Goal: Task Accomplishment & Management: Manage account settings

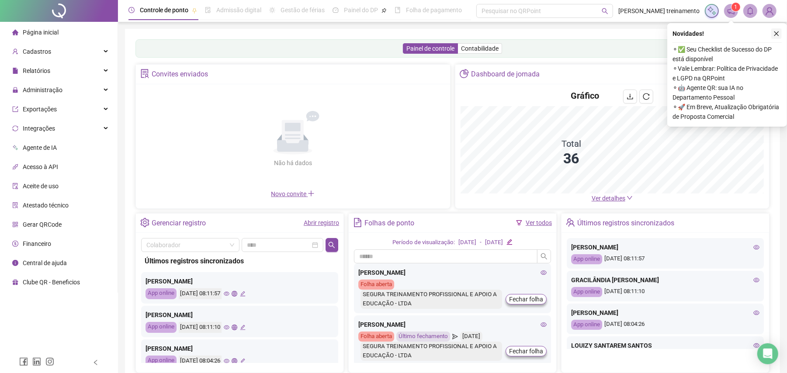
click at [776, 34] on icon "close" at bounding box center [776, 33] width 5 height 5
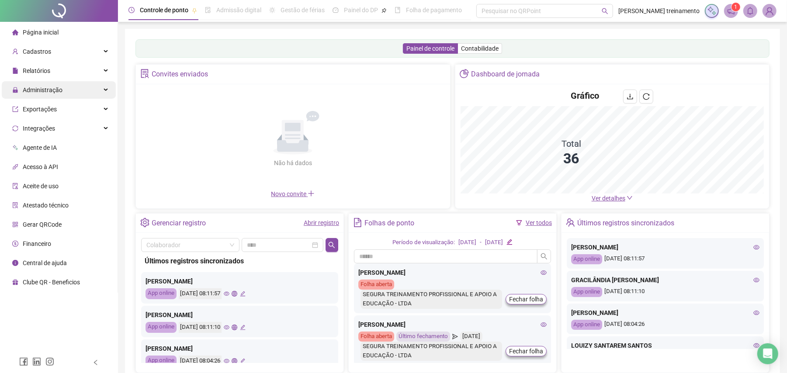
click at [70, 87] on div "Administração" at bounding box center [59, 89] width 114 height 17
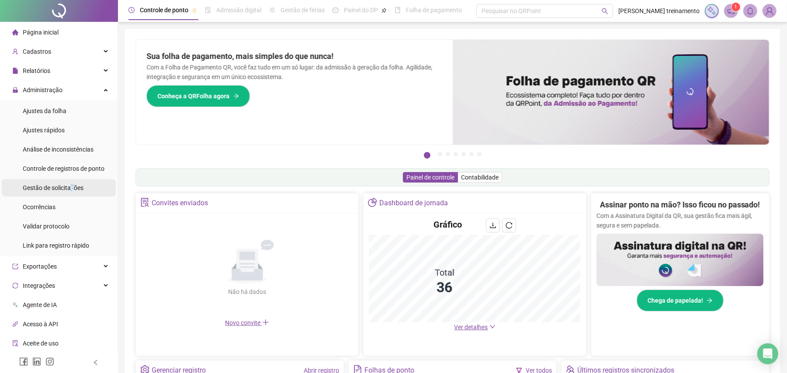
click at [72, 186] on span "Gestão de solicitações" at bounding box center [53, 187] width 61 height 7
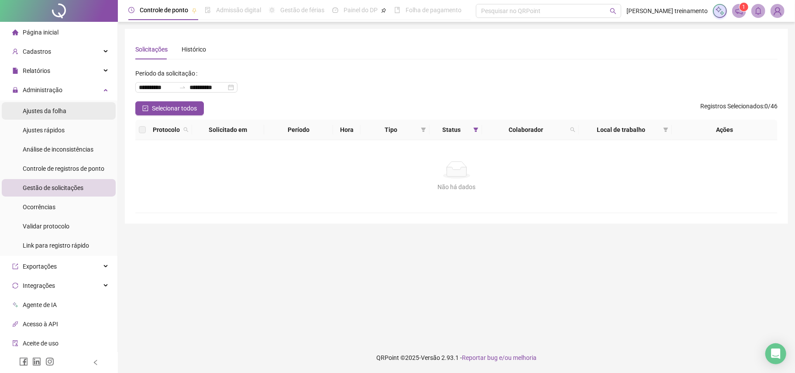
click at [72, 110] on li "Ajustes da folha" at bounding box center [59, 110] width 114 height 17
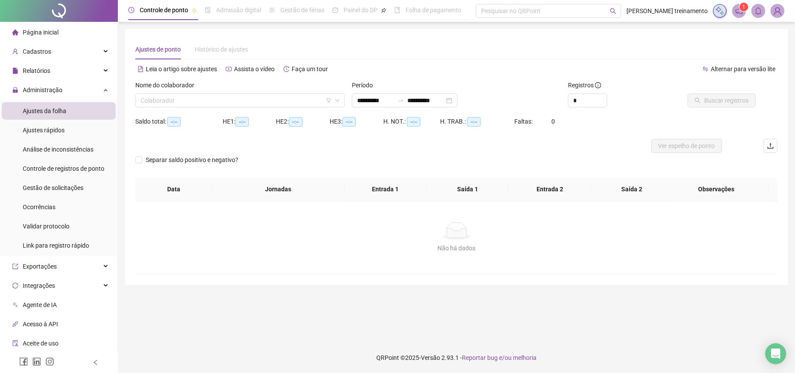
type input "**********"
click at [394, 103] on input "**********" at bounding box center [375, 101] width 37 height 10
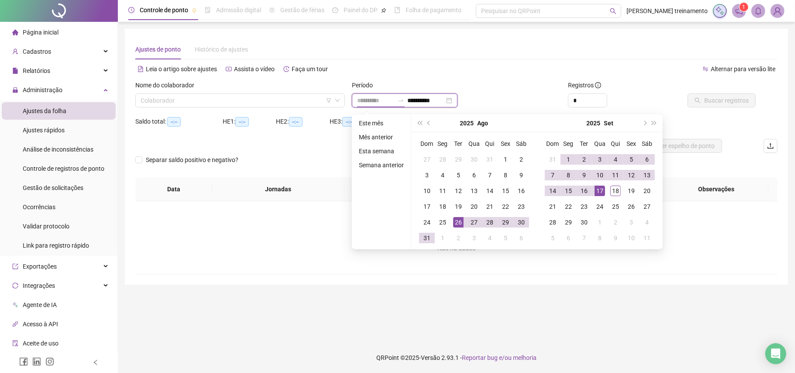
type input "**********"
click at [458, 217] on div "26" at bounding box center [458, 222] width 10 height 10
type input "**********"
click at [614, 191] on div "18" at bounding box center [616, 191] width 10 height 10
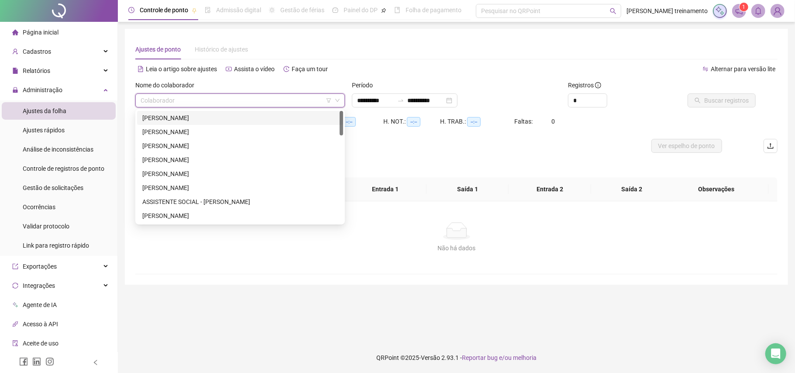
click at [292, 102] on input "search" at bounding box center [236, 100] width 191 height 13
click at [299, 117] on div "[PERSON_NAME]" at bounding box center [240, 118] width 196 height 10
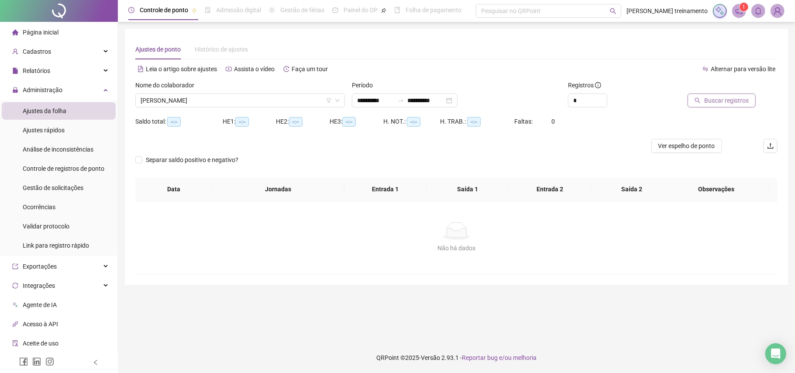
click at [713, 96] on span "Buscar registros" at bounding box center [726, 101] width 45 height 10
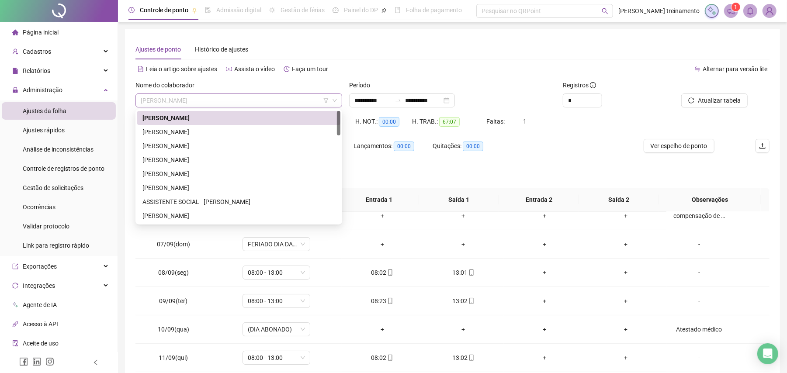
click at [280, 102] on span "[PERSON_NAME]" at bounding box center [239, 100] width 196 height 13
click at [282, 129] on div "[PERSON_NAME]" at bounding box center [238, 132] width 193 height 10
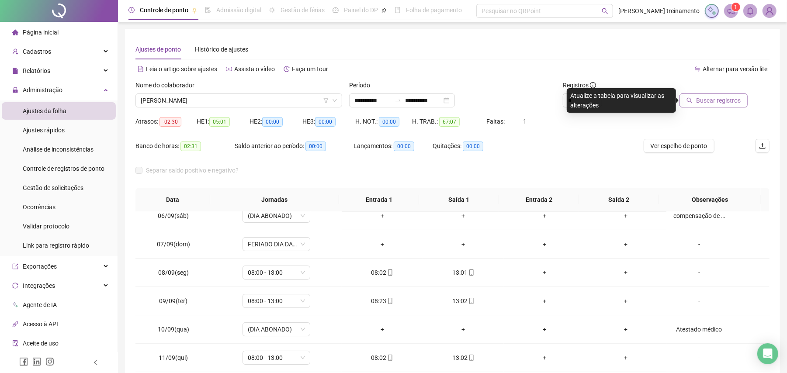
click at [715, 105] on button "Buscar registros" at bounding box center [713, 100] width 68 height 14
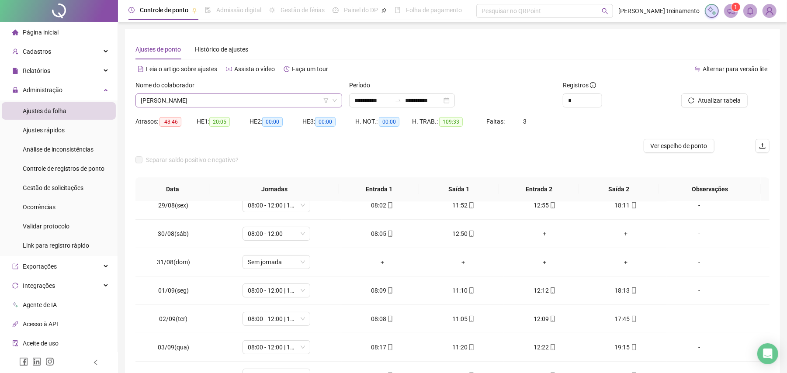
click at [285, 102] on span "[PERSON_NAME]" at bounding box center [239, 100] width 196 height 13
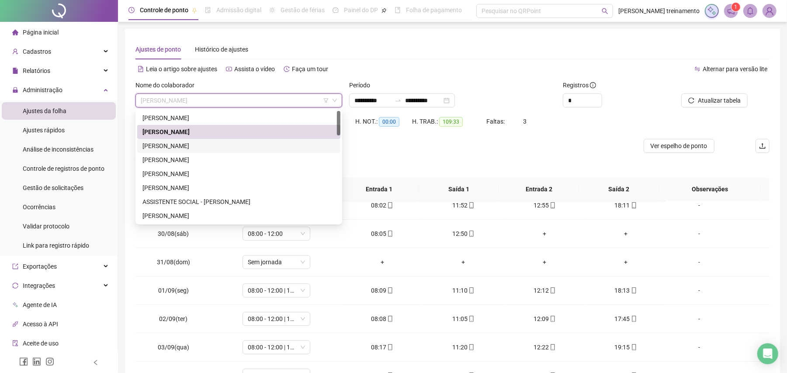
click at [279, 143] on div "[PERSON_NAME]" at bounding box center [238, 146] width 193 height 10
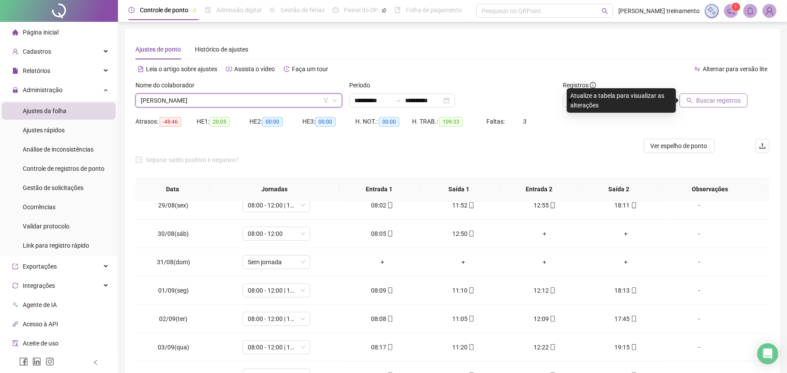
click at [731, 99] on span "Buscar registros" at bounding box center [718, 101] width 45 height 10
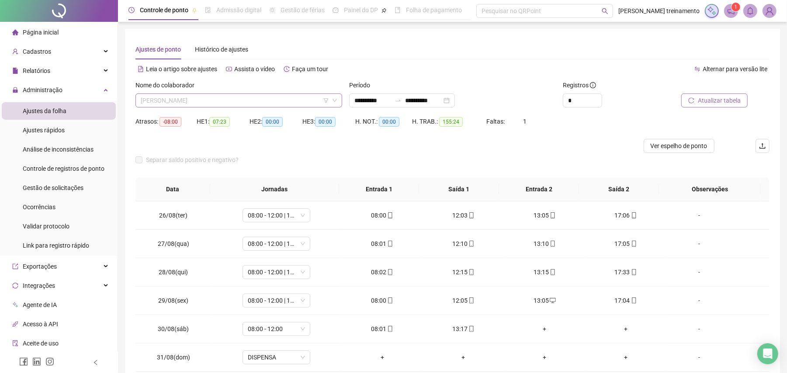
click at [298, 100] on span "[PERSON_NAME]" at bounding box center [239, 100] width 196 height 13
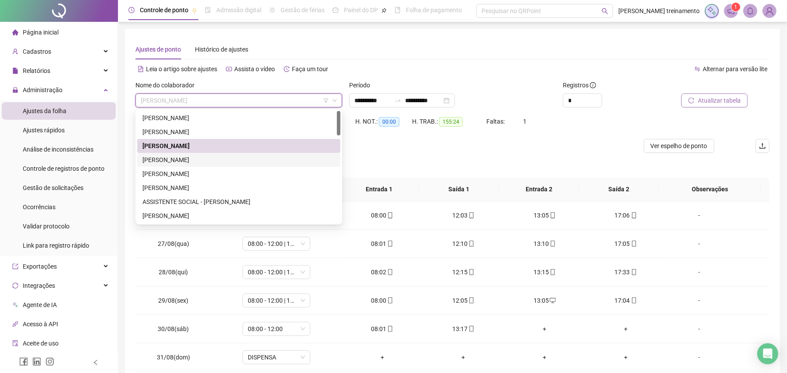
drag, startPoint x: 262, startPoint y: 159, endPoint x: 652, endPoint y: 138, distance: 390.5
click at [279, 157] on div "[PERSON_NAME]" at bounding box center [238, 160] width 193 height 10
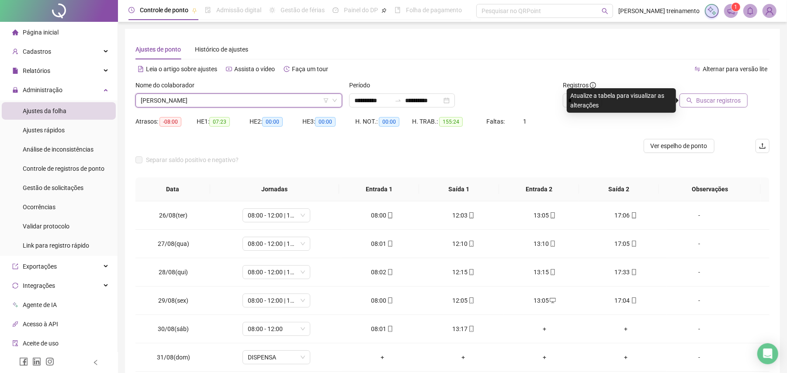
click at [710, 100] on span "Buscar registros" at bounding box center [718, 101] width 45 height 10
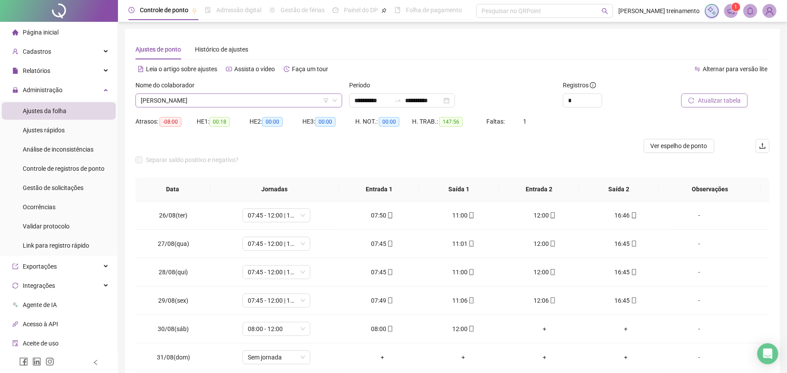
click at [282, 99] on span "[PERSON_NAME]" at bounding box center [239, 100] width 196 height 13
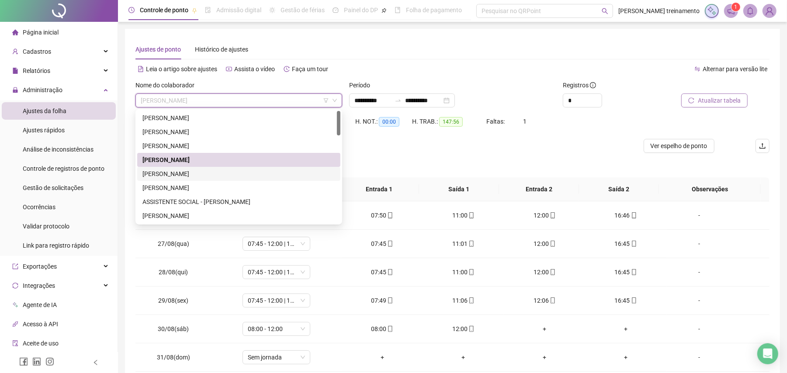
click at [280, 176] on div "[PERSON_NAME]" at bounding box center [238, 174] width 193 height 10
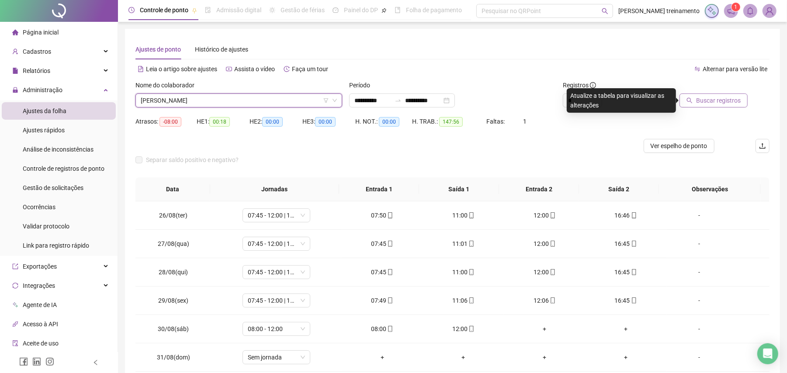
click at [721, 104] on span "Buscar registros" at bounding box center [718, 101] width 45 height 10
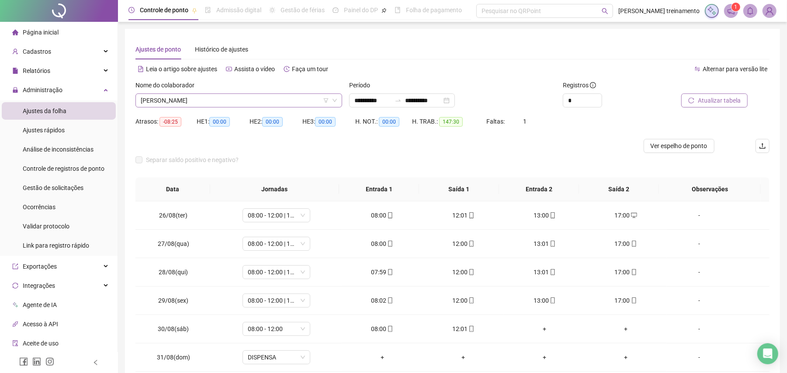
click at [289, 100] on span "[PERSON_NAME]" at bounding box center [239, 100] width 196 height 13
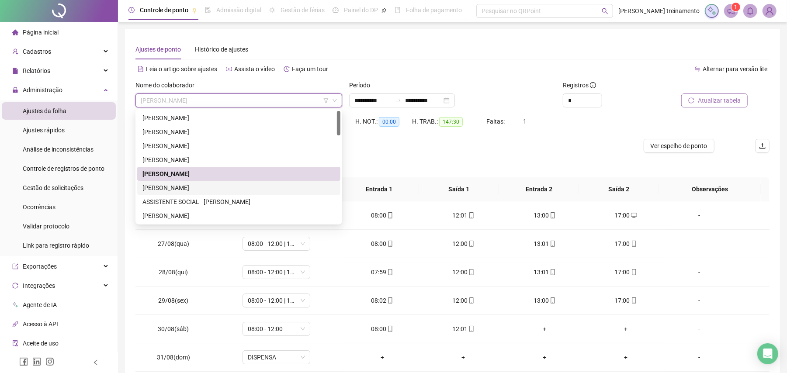
drag, startPoint x: 287, startPoint y: 188, endPoint x: 566, endPoint y: 143, distance: 282.6
click at [290, 187] on div "[PERSON_NAME]" at bounding box center [238, 188] width 193 height 10
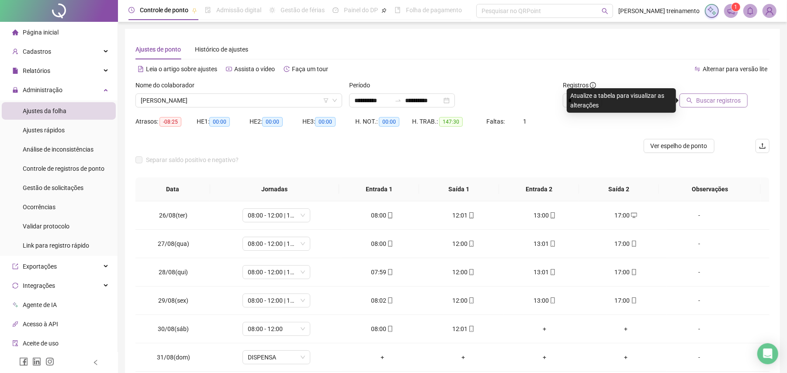
click at [725, 96] on span "Buscar registros" at bounding box center [718, 101] width 45 height 10
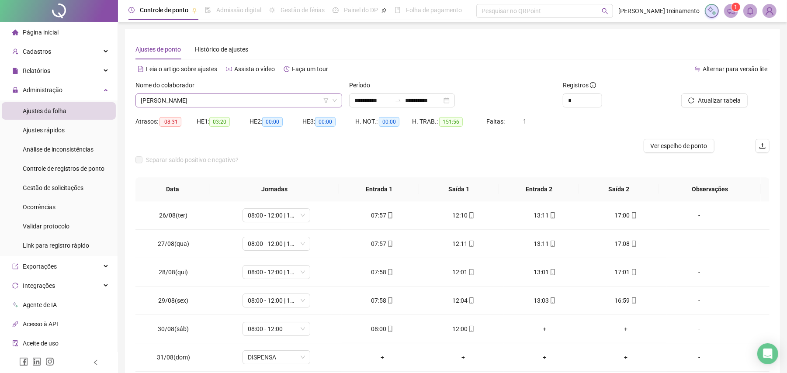
click at [271, 98] on span "[PERSON_NAME]" at bounding box center [239, 100] width 196 height 13
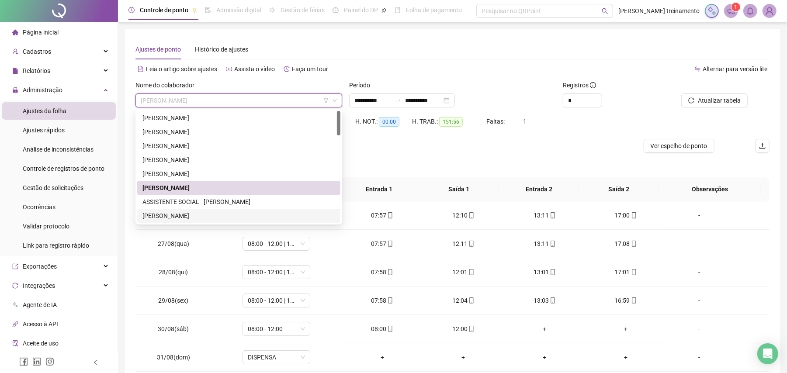
click at [285, 221] on div "[PERSON_NAME]" at bounding box center [238, 216] width 203 height 14
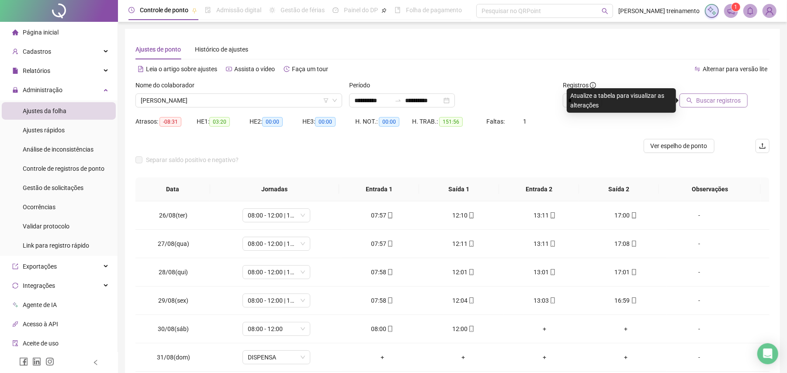
click at [713, 97] on span "Buscar registros" at bounding box center [718, 101] width 45 height 10
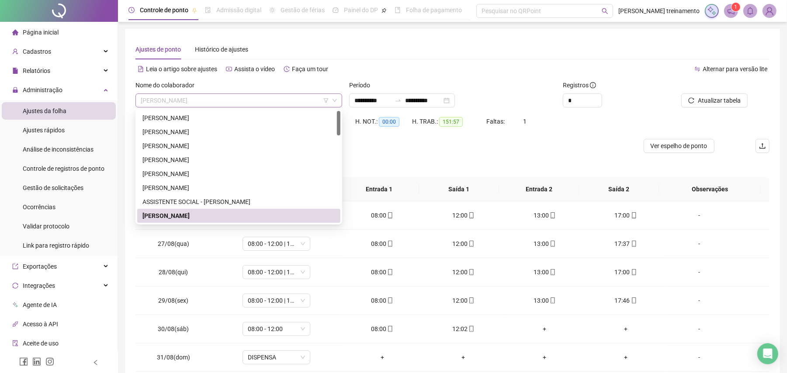
click at [274, 98] on span "[PERSON_NAME]" at bounding box center [239, 100] width 196 height 13
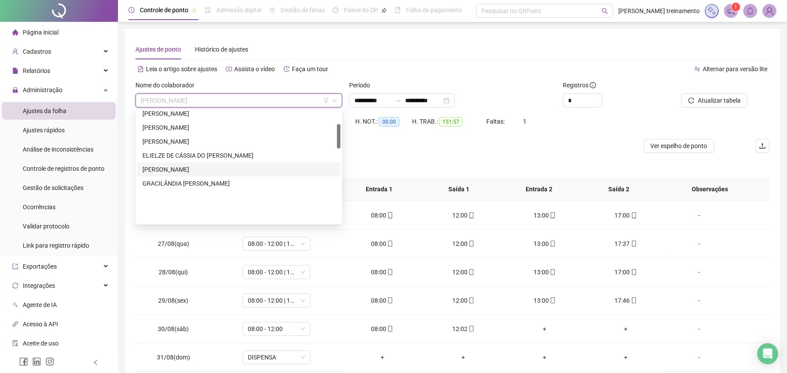
scroll to position [58, 0]
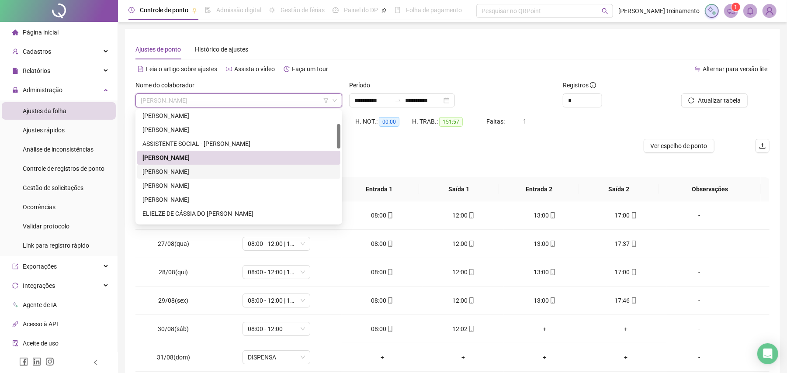
drag, startPoint x: 269, startPoint y: 170, endPoint x: 662, endPoint y: 101, distance: 399.0
click at [271, 169] on div "[PERSON_NAME]" at bounding box center [238, 172] width 193 height 10
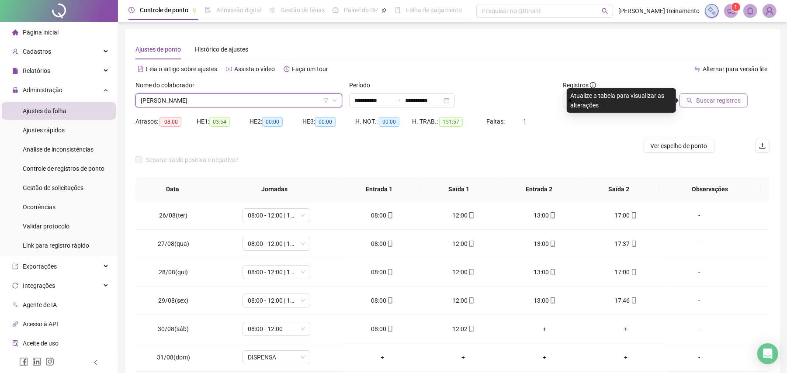
click at [715, 96] on span "Buscar registros" at bounding box center [718, 101] width 45 height 10
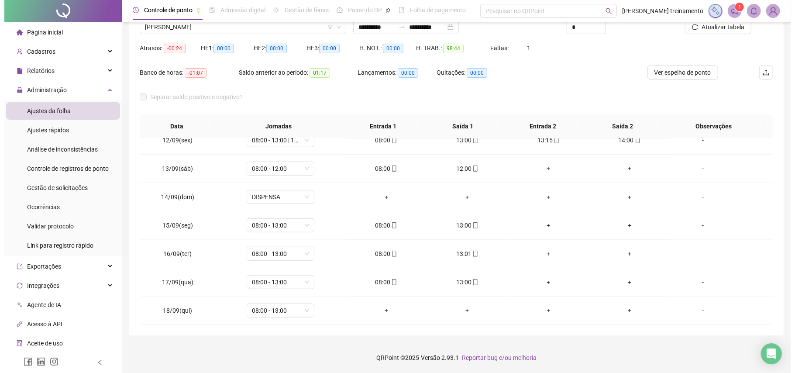
scroll to position [498, 0]
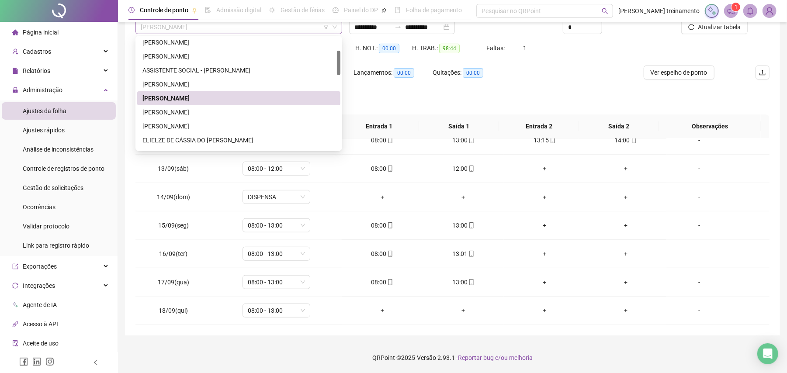
click at [261, 27] on span "[PERSON_NAME]" at bounding box center [239, 27] width 196 height 13
click at [254, 112] on div "[PERSON_NAME]" at bounding box center [238, 112] width 193 height 10
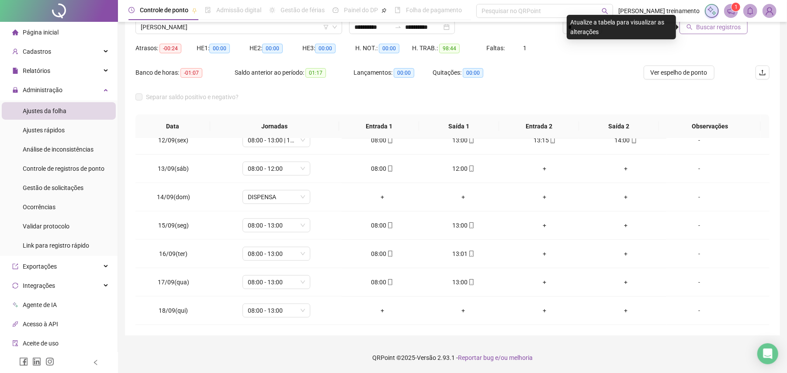
click at [699, 25] on span "Buscar registros" at bounding box center [718, 27] width 45 height 10
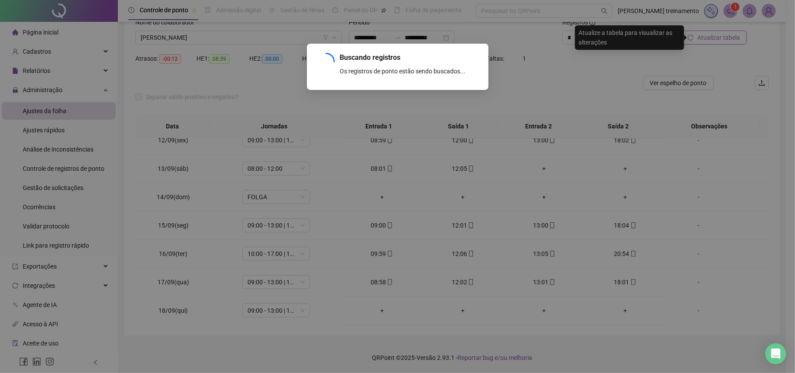
scroll to position [63, 0]
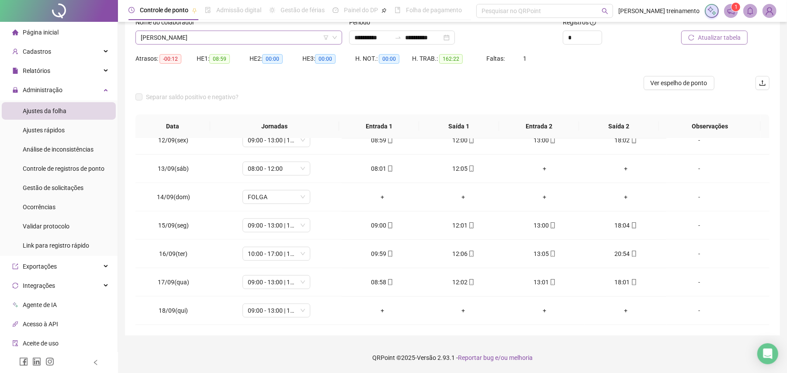
click at [276, 35] on span "[PERSON_NAME]" at bounding box center [239, 37] width 196 height 13
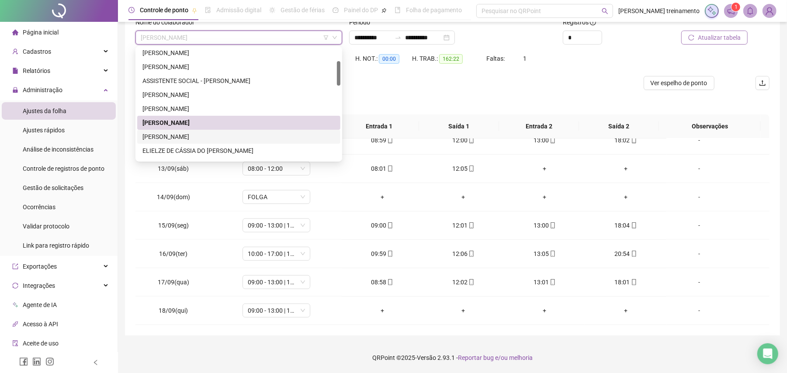
click at [247, 140] on div "[PERSON_NAME]" at bounding box center [238, 137] width 193 height 10
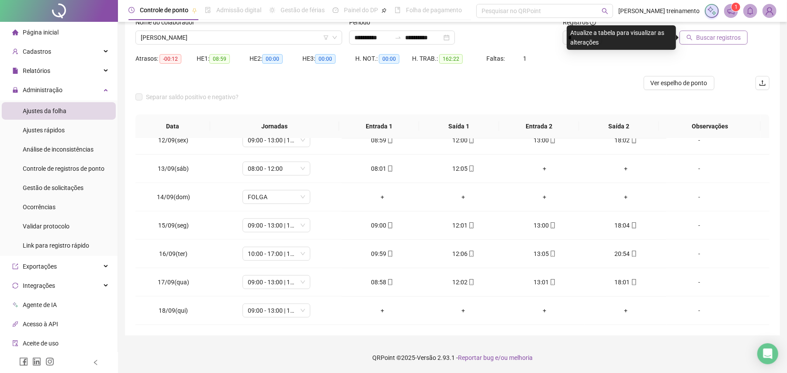
click at [699, 36] on span "Buscar registros" at bounding box center [718, 38] width 45 height 10
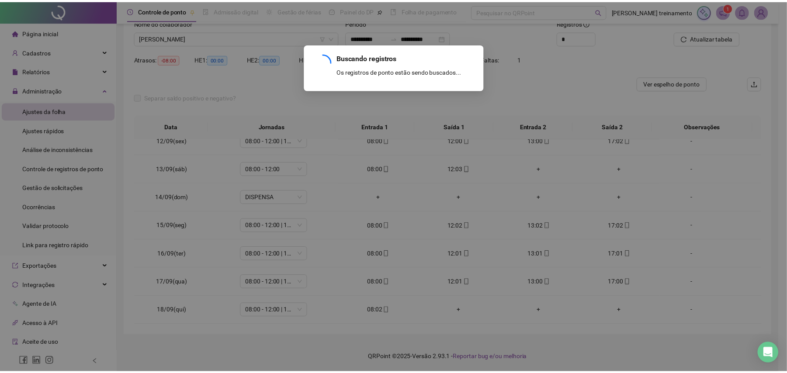
scroll to position [327, 0]
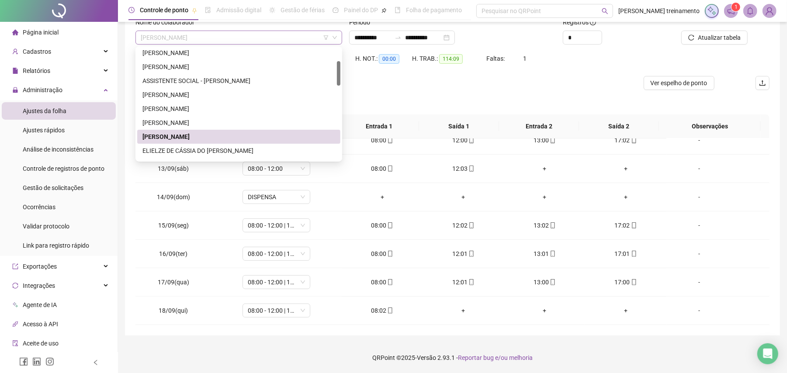
click at [263, 38] on span "[PERSON_NAME]" at bounding box center [239, 37] width 196 height 13
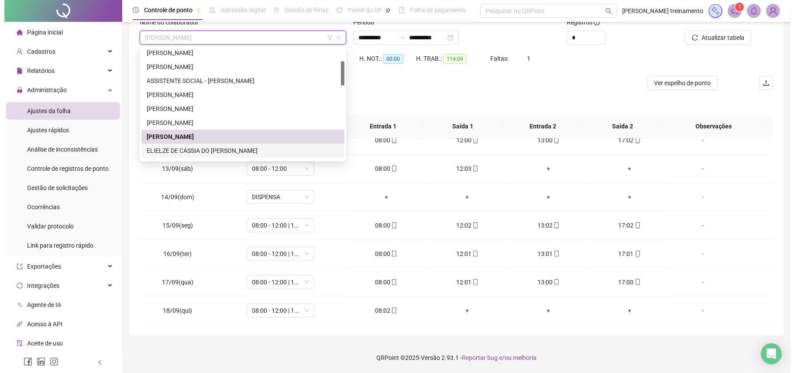
scroll to position [116, 0]
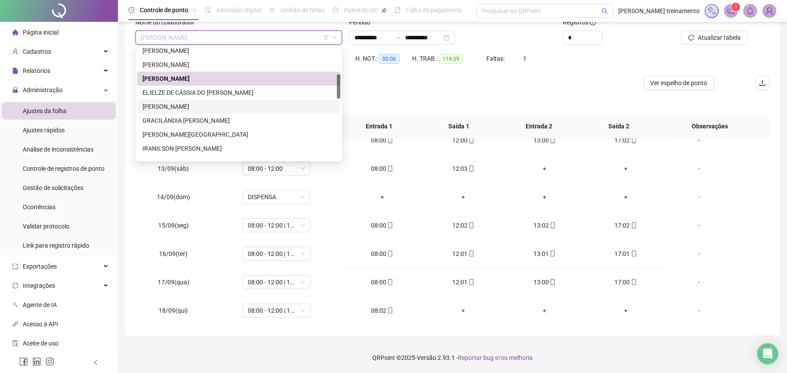
click at [263, 105] on div "[PERSON_NAME]" at bounding box center [238, 107] width 193 height 10
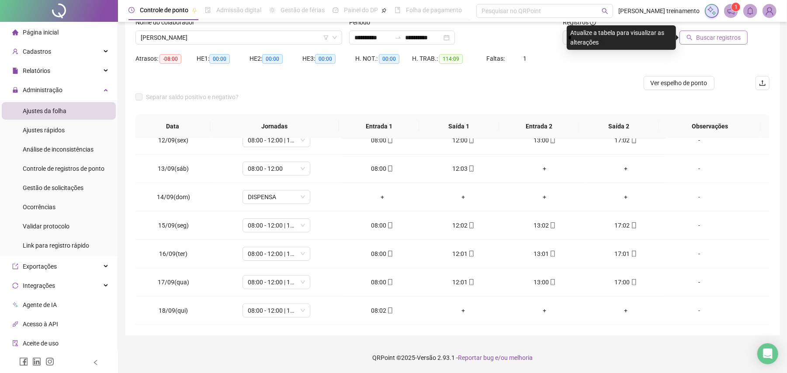
click at [739, 35] on span "Buscar registros" at bounding box center [718, 38] width 45 height 10
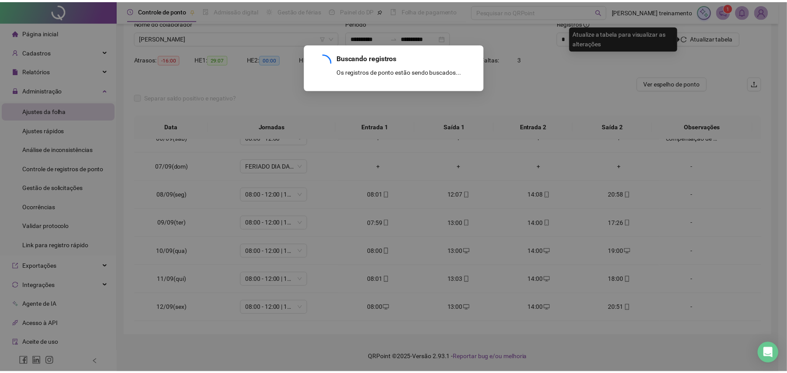
scroll to position [498, 0]
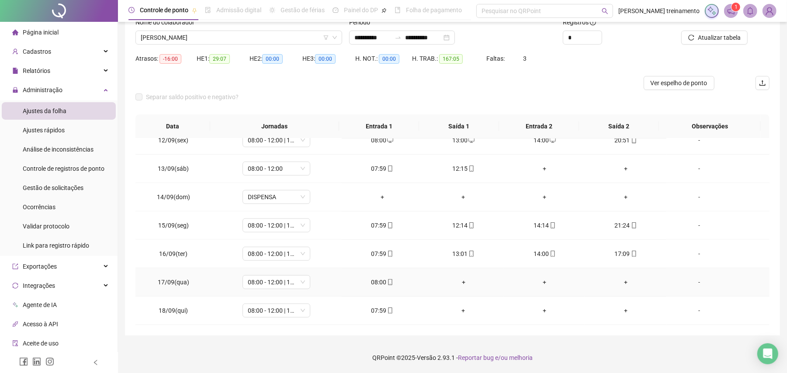
click at [457, 280] on div "+" at bounding box center [463, 282] width 67 height 10
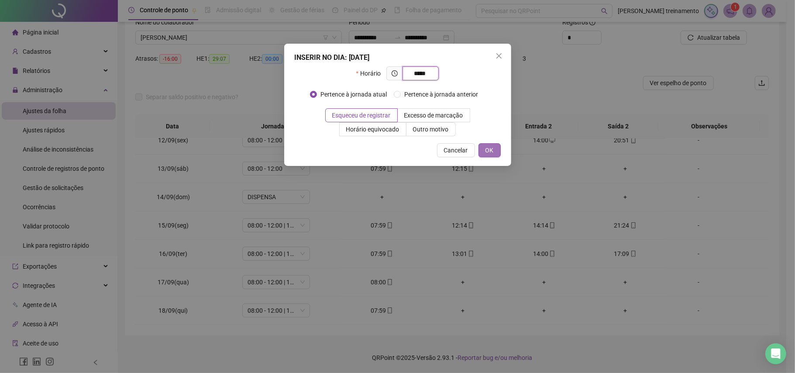
type input "*****"
click at [493, 151] on span "OK" at bounding box center [490, 150] width 8 height 10
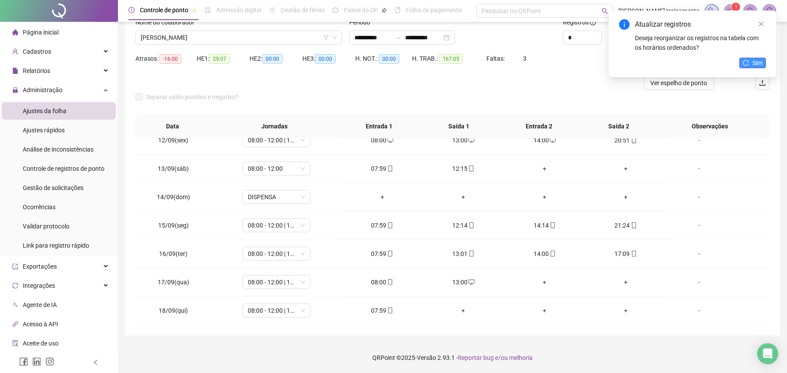
drag, startPoint x: 756, startPoint y: 63, endPoint x: 752, endPoint y: 76, distance: 13.7
click at [756, 62] on span "Sim" at bounding box center [757, 63] width 10 height 10
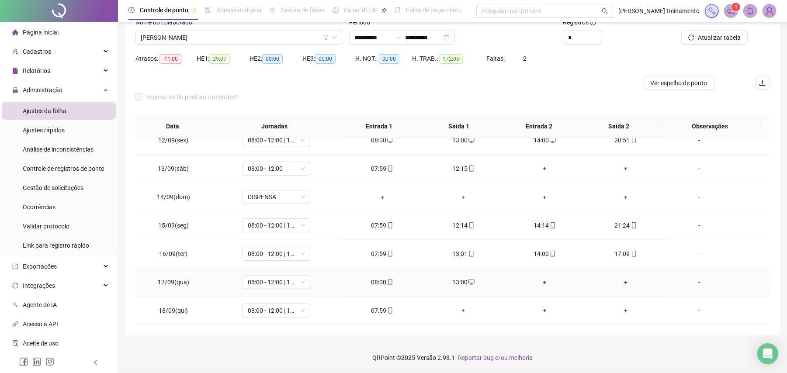
click at [537, 283] on div "+" at bounding box center [544, 282] width 67 height 10
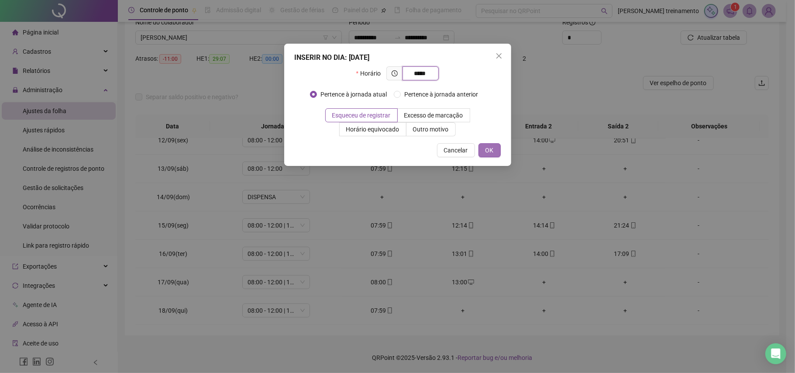
type input "*****"
click at [489, 147] on span "OK" at bounding box center [490, 150] width 8 height 10
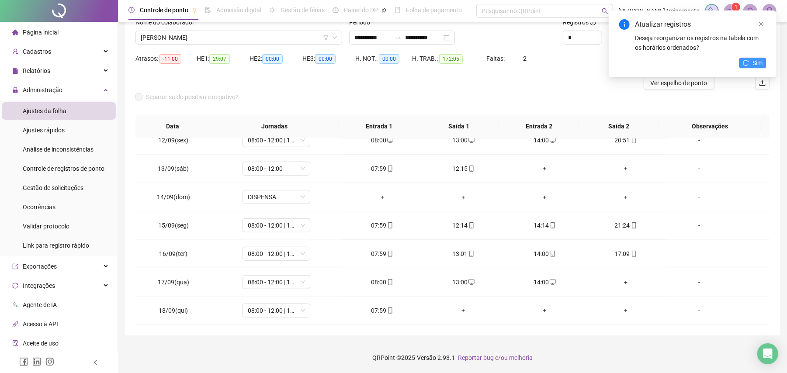
click at [751, 65] on button "Sim" at bounding box center [752, 63] width 27 height 10
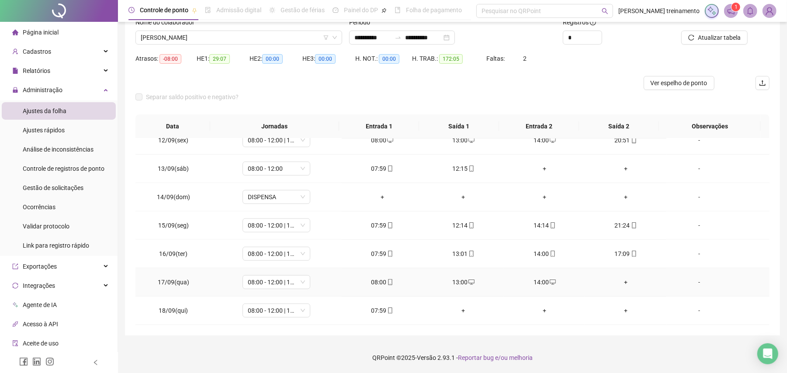
click at [618, 281] on div "+" at bounding box center [625, 282] width 67 height 10
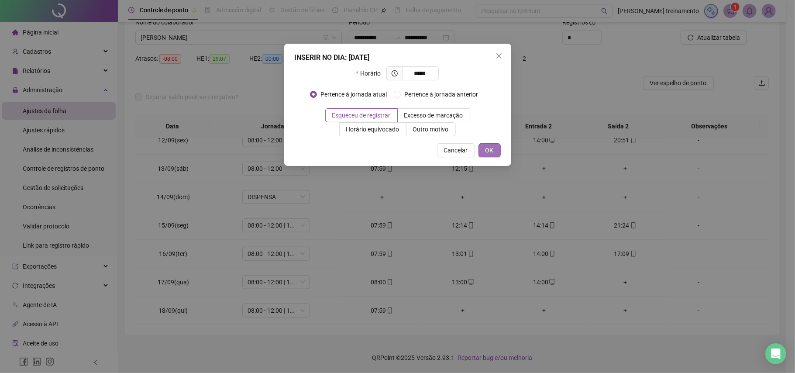
type input "*****"
click at [490, 152] on span "OK" at bounding box center [490, 150] width 8 height 10
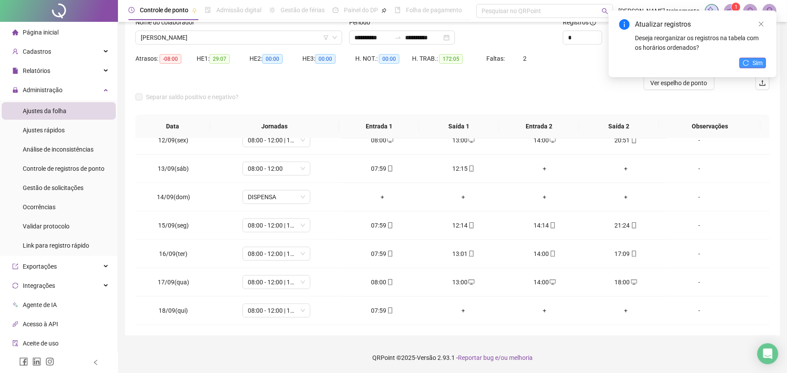
click at [762, 65] on span "Sim" at bounding box center [757, 63] width 10 height 10
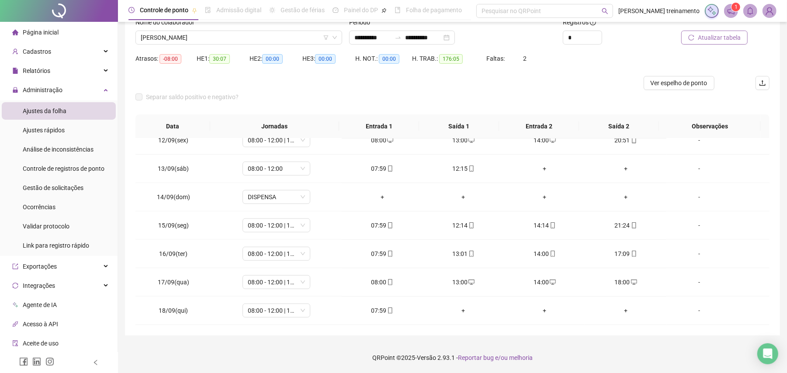
click at [735, 41] on span "Atualizar tabela" at bounding box center [718, 38] width 43 height 10
click at [683, 86] on span "Ver espelho de ponto" at bounding box center [678, 83] width 57 height 10
click at [268, 32] on span "[PERSON_NAME]" at bounding box center [239, 37] width 196 height 13
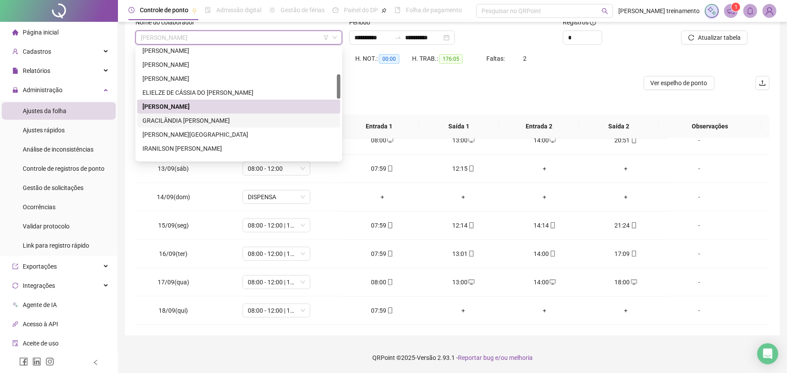
drag, startPoint x: 271, startPoint y: 116, endPoint x: 696, endPoint y: 75, distance: 426.9
click at [275, 116] on div "GRACILÂNDIA [PERSON_NAME]" at bounding box center [238, 121] width 193 height 10
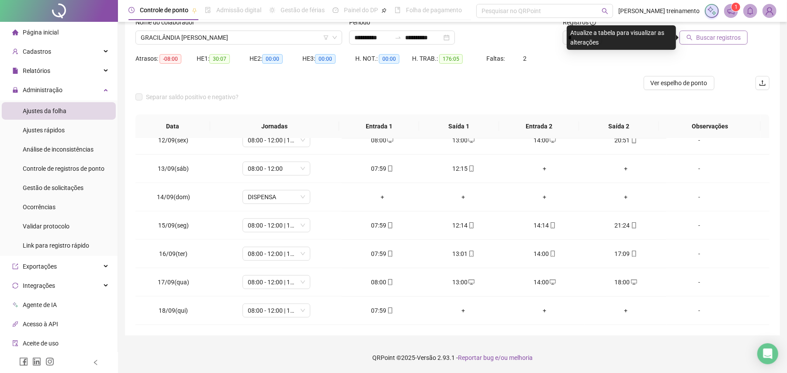
click at [718, 38] on span "Buscar registros" at bounding box center [718, 38] width 45 height 10
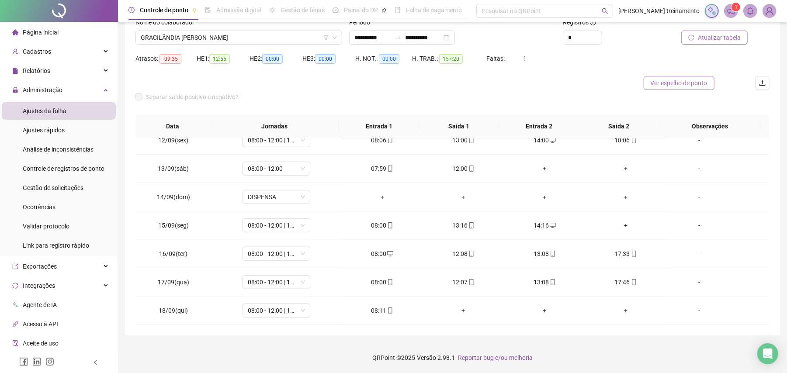
click at [678, 80] on span "Ver espelho de ponto" at bounding box center [678, 83] width 57 height 10
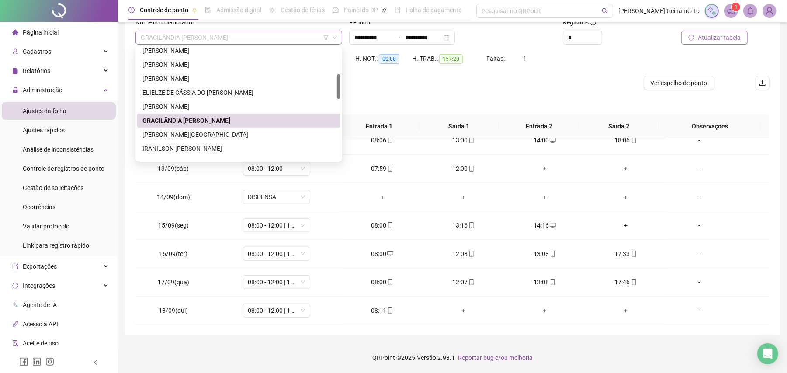
click at [273, 33] on span "GRACILÂNDIA [PERSON_NAME]" at bounding box center [239, 37] width 196 height 13
drag, startPoint x: 254, startPoint y: 134, endPoint x: 345, endPoint y: 123, distance: 91.0
click at [255, 134] on div "[PERSON_NAME][GEOGRAPHIC_DATA]" at bounding box center [238, 135] width 193 height 10
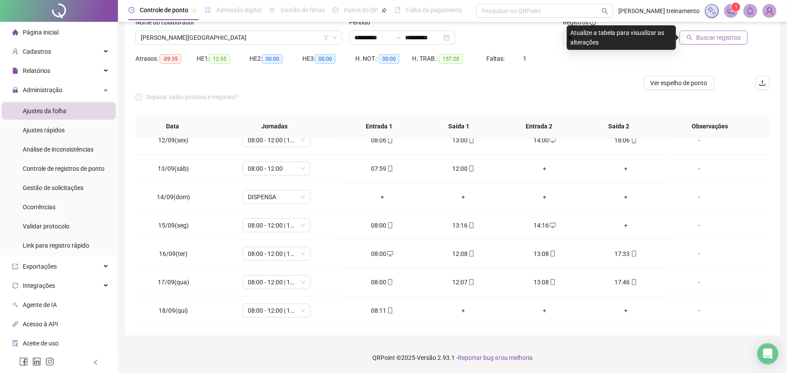
click at [712, 38] on span "Buscar registros" at bounding box center [718, 38] width 45 height 10
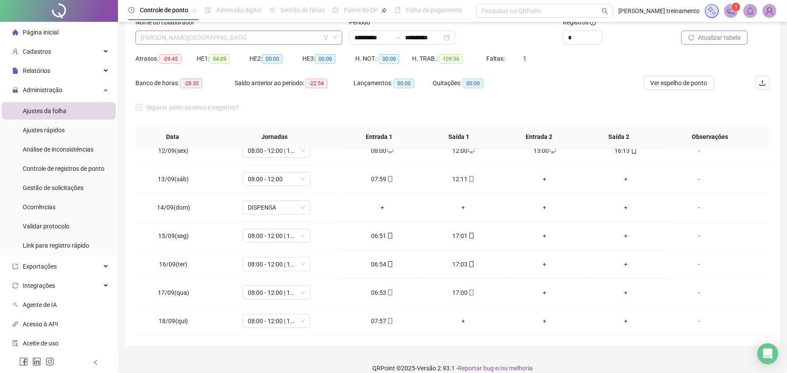
click at [289, 41] on span "[PERSON_NAME][GEOGRAPHIC_DATA]" at bounding box center [239, 37] width 196 height 13
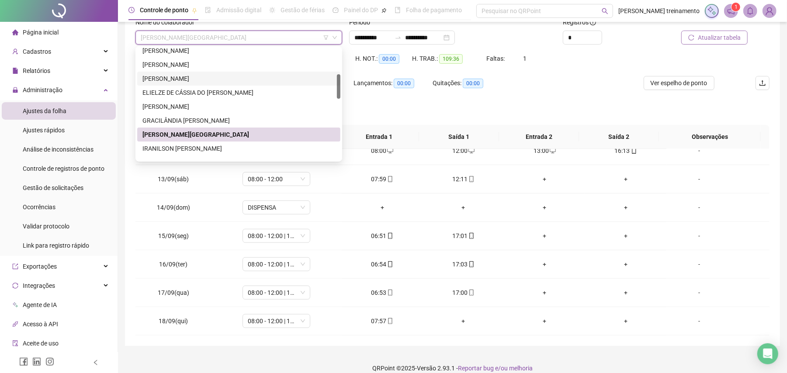
scroll to position [175, 0]
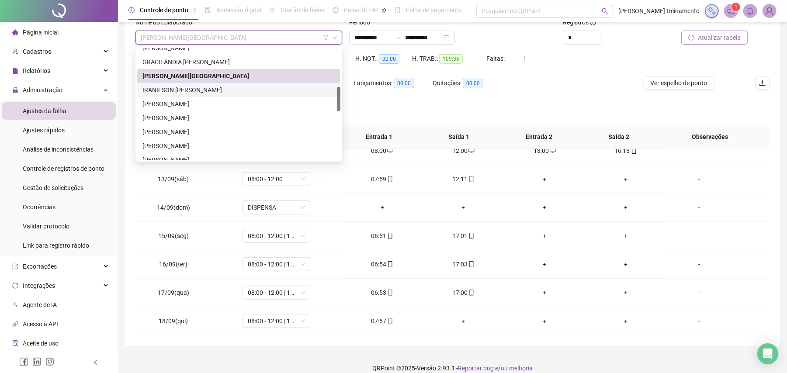
drag, startPoint x: 285, startPoint y: 90, endPoint x: 614, endPoint y: 59, distance: 330.2
click at [286, 90] on div "IRANILSON [PERSON_NAME]" at bounding box center [238, 90] width 193 height 10
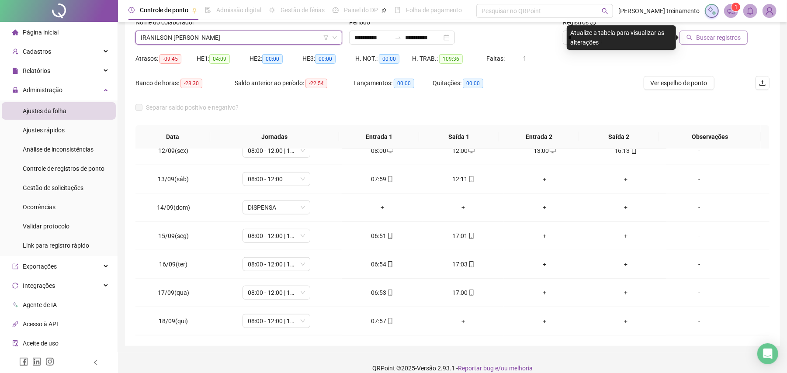
click at [736, 39] on span "Buscar registros" at bounding box center [718, 38] width 45 height 10
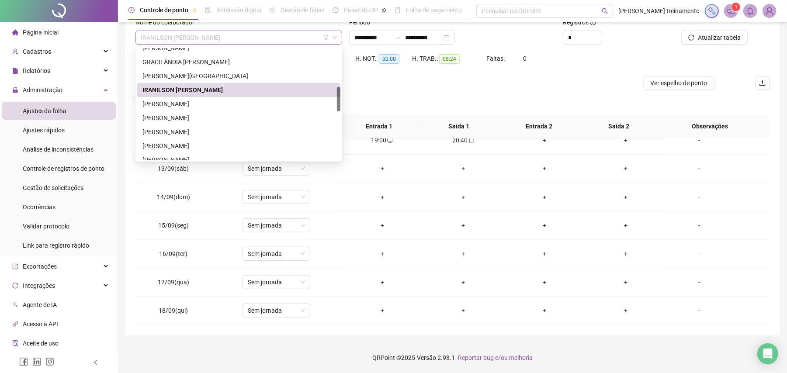
click at [285, 38] on span "IRANILSON [PERSON_NAME]" at bounding box center [239, 37] width 196 height 13
click at [281, 105] on div "[PERSON_NAME]" at bounding box center [238, 104] width 193 height 10
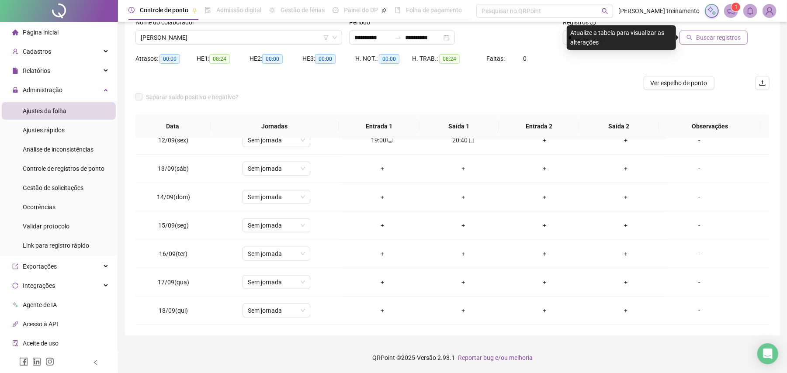
click at [715, 40] on span "Buscar registros" at bounding box center [718, 38] width 45 height 10
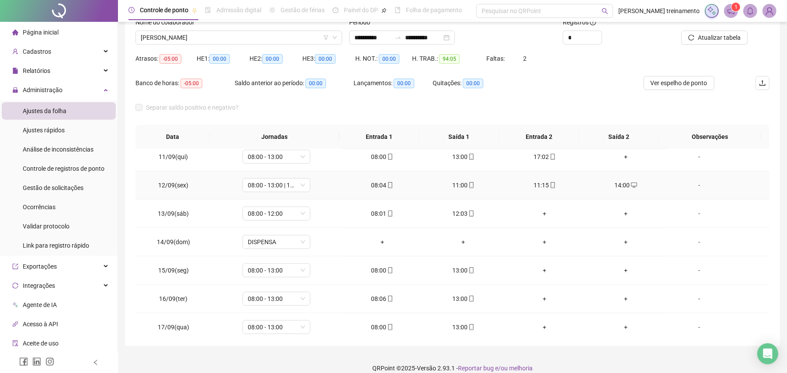
scroll to position [440, 0]
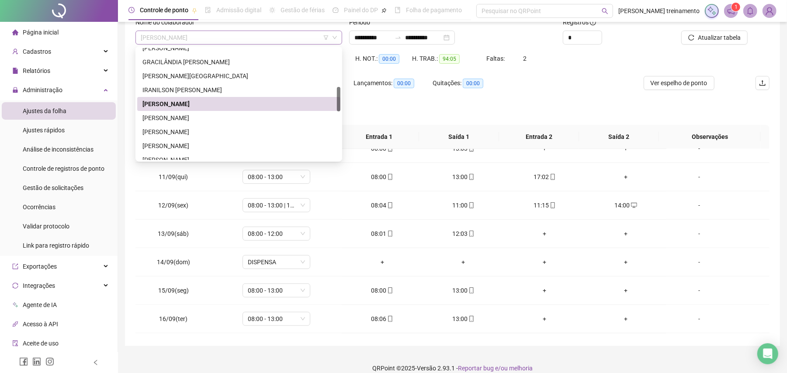
click at [306, 35] on span "[PERSON_NAME]" at bounding box center [239, 37] width 196 height 13
drag, startPoint x: 289, startPoint y: 117, endPoint x: 435, endPoint y: 109, distance: 146.1
click at [297, 117] on div "[PERSON_NAME]" at bounding box center [238, 118] width 193 height 10
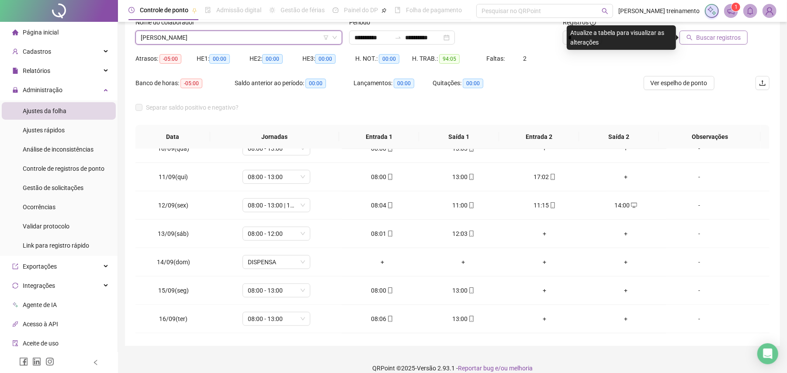
click at [714, 41] on span "Buscar registros" at bounding box center [718, 38] width 45 height 10
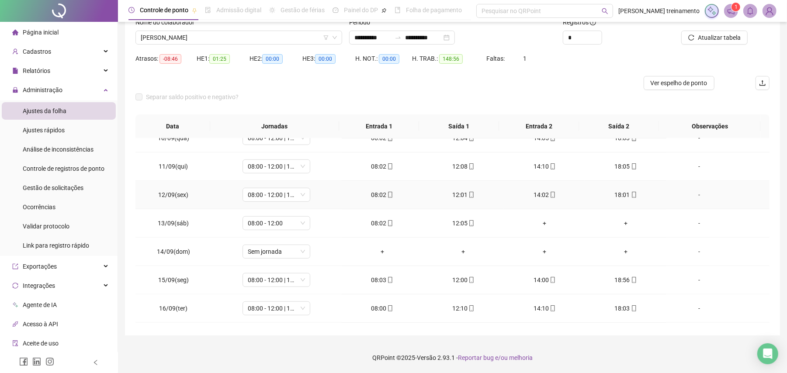
scroll to position [498, 0]
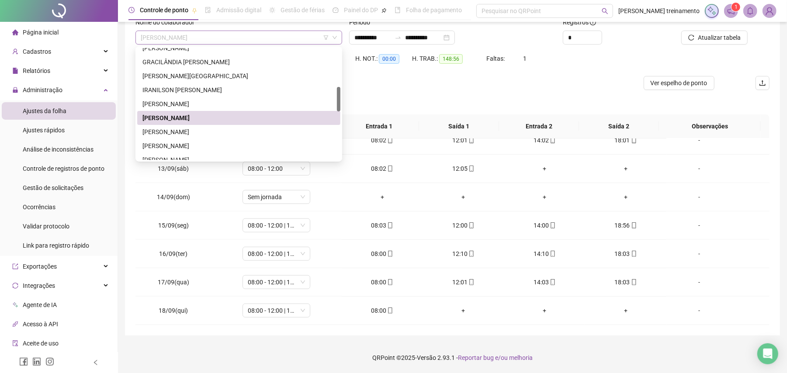
click at [262, 38] on span "[PERSON_NAME]" at bounding box center [239, 37] width 196 height 13
click at [277, 132] on div "[PERSON_NAME]" at bounding box center [238, 132] width 193 height 10
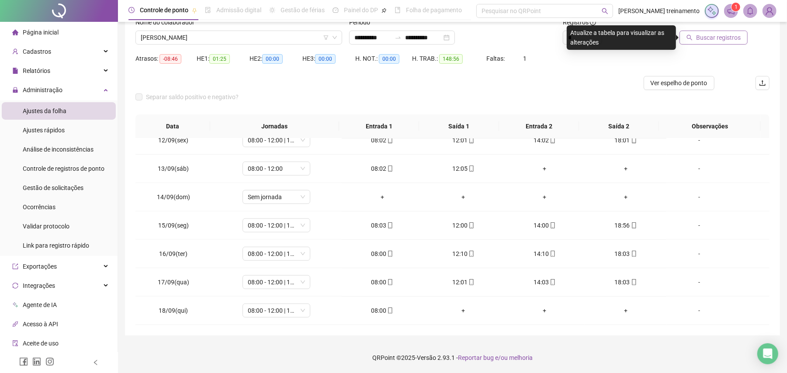
click at [718, 41] on span "Buscar registros" at bounding box center [718, 38] width 45 height 10
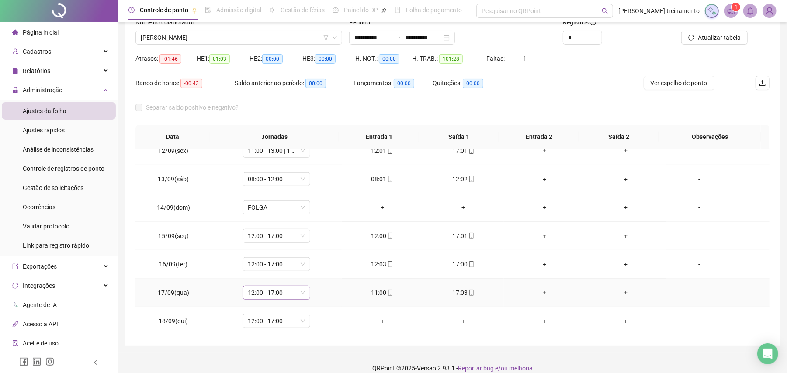
click at [285, 294] on span "12:00 - 17:00" at bounding box center [276, 292] width 57 height 13
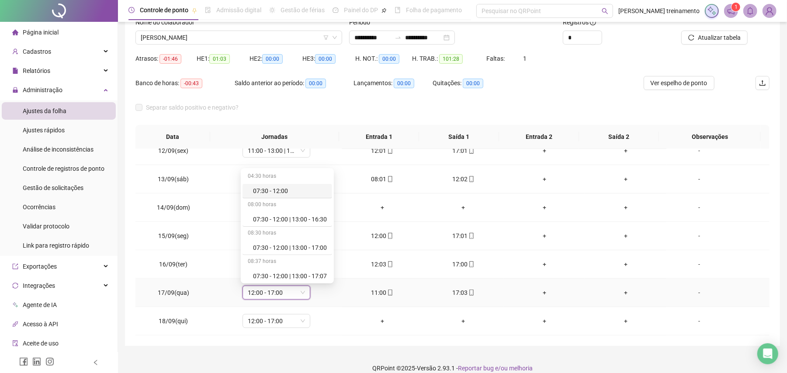
click at [285, 294] on span "12:00 - 17:00" at bounding box center [276, 292] width 57 height 13
click at [278, 246] on div "11:00 - 17:00" at bounding box center [290, 241] width 74 height 10
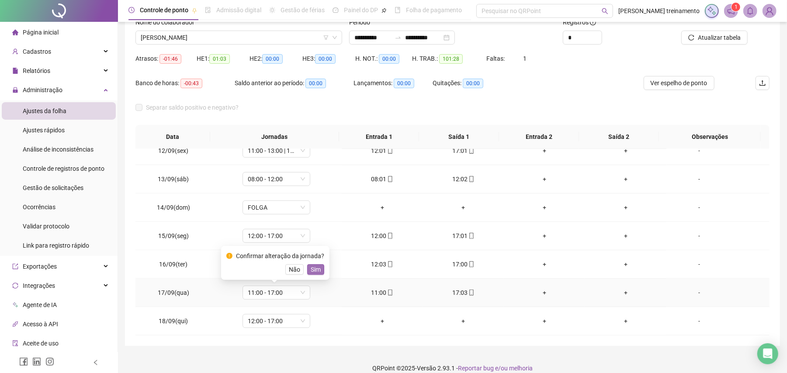
click at [316, 270] on span "Sim" at bounding box center [315, 270] width 10 height 10
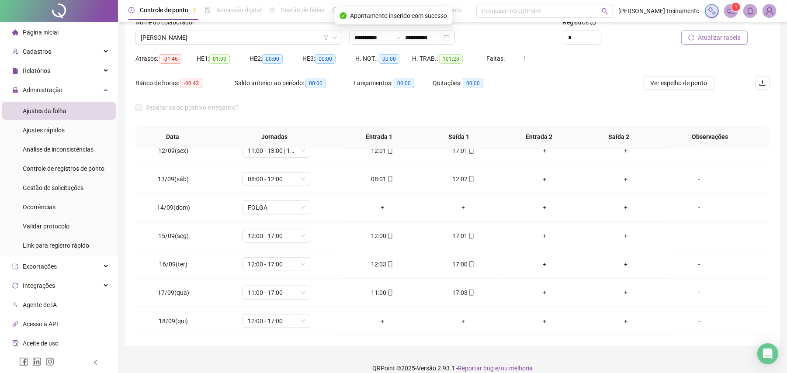
click at [722, 37] on span "Atualizar tabela" at bounding box center [718, 38] width 43 height 10
click at [714, 38] on span "Atualizar tabela" at bounding box center [718, 38] width 43 height 10
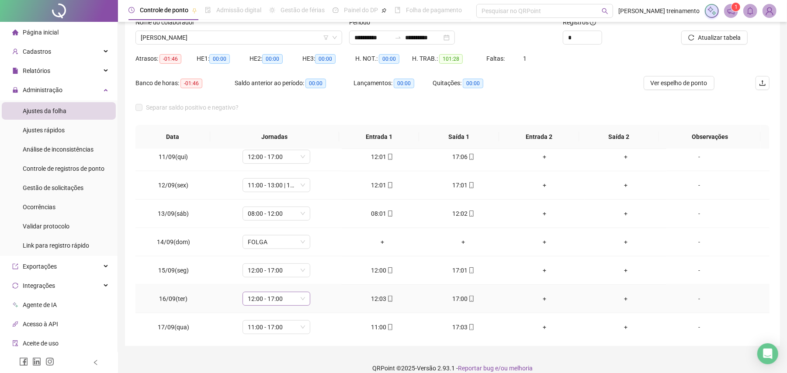
scroll to position [440, 0]
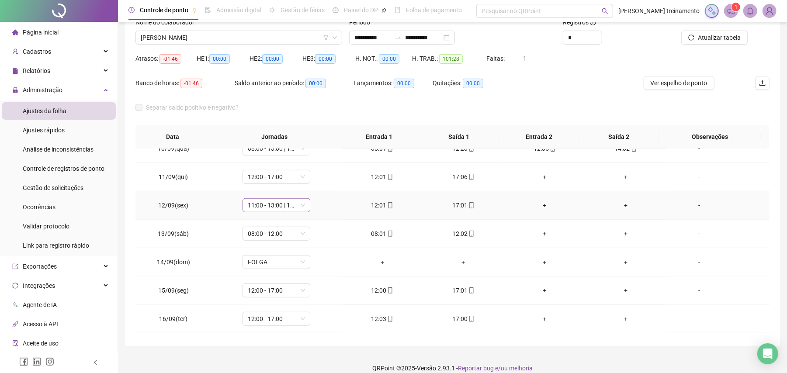
click at [283, 208] on span "11:00 - 13:00 | 13:15 - 17:00" at bounding box center [276, 205] width 57 height 13
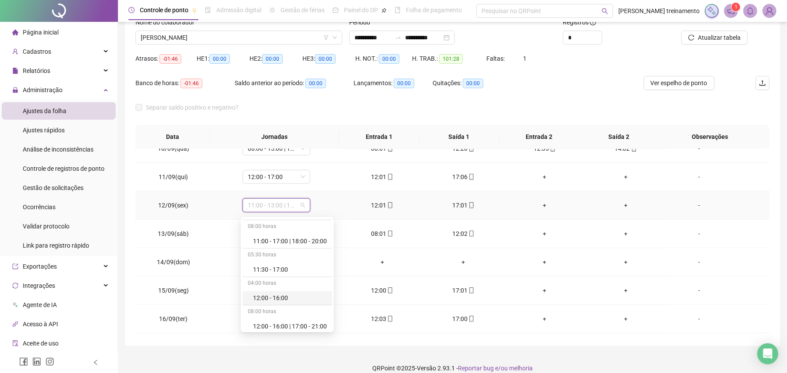
scroll to position [1456, 0]
click at [280, 237] on div "11:00 - 17:00" at bounding box center [290, 232] width 74 height 10
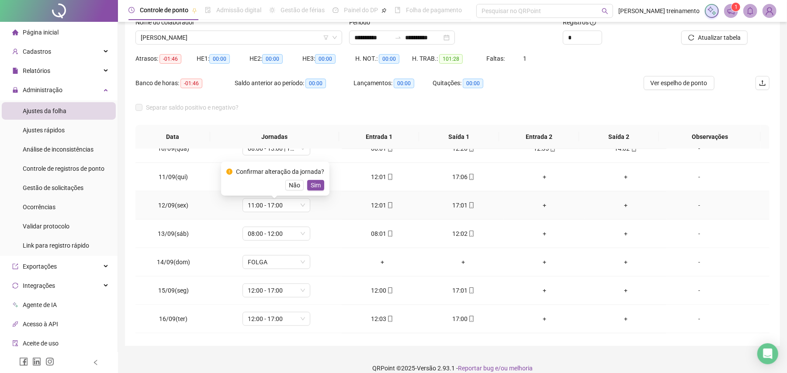
drag, startPoint x: 315, startPoint y: 186, endPoint x: 337, endPoint y: 186, distance: 22.3
click at [315, 186] on span "Sim" at bounding box center [315, 185] width 10 height 10
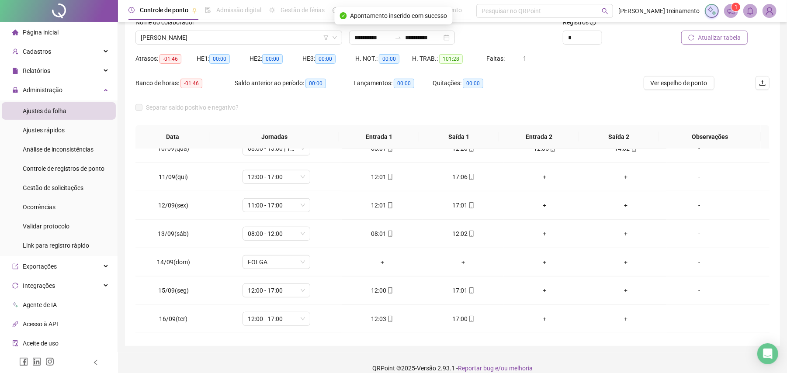
click at [721, 42] on span "Atualizar tabela" at bounding box center [718, 38] width 43 height 10
click at [730, 38] on span "Atualizar tabela" at bounding box center [718, 38] width 43 height 10
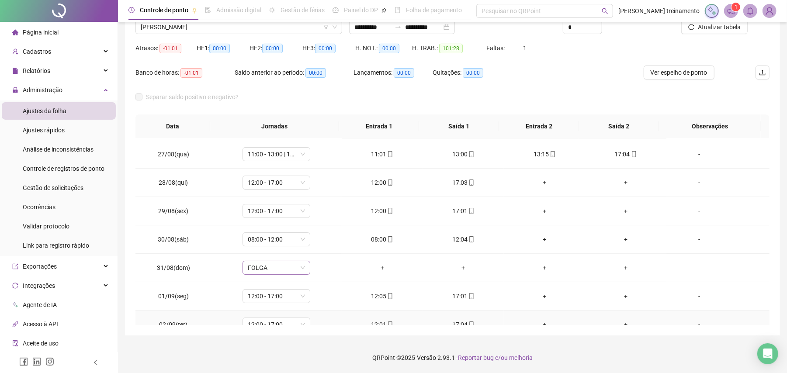
scroll to position [0, 0]
click at [678, 73] on span "Ver espelho de ponto" at bounding box center [678, 73] width 57 height 10
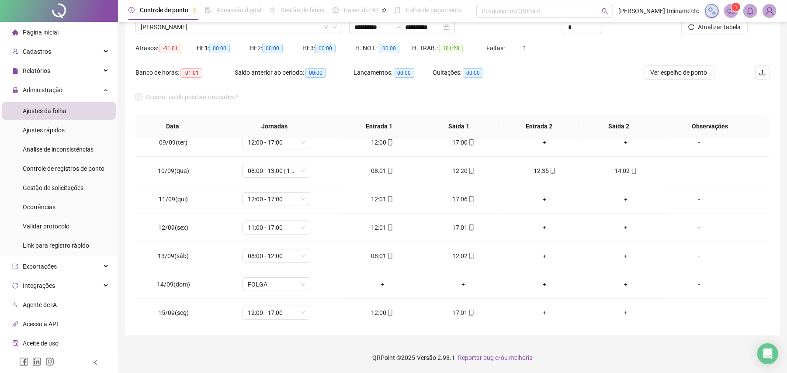
scroll to position [466, 0]
click at [288, 170] on span "11:00 - 17:00" at bounding box center [276, 169] width 57 height 13
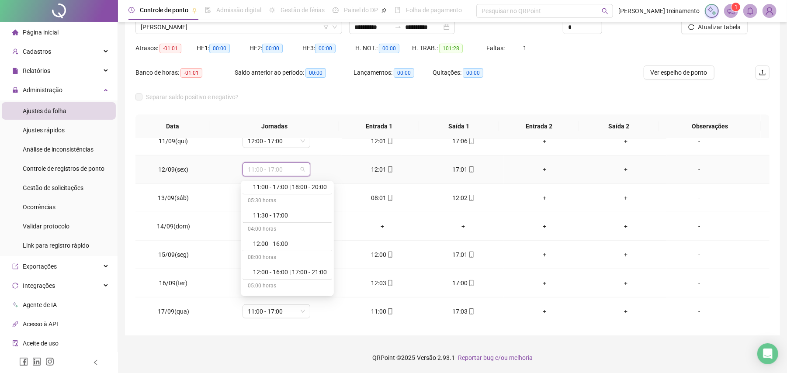
scroll to position [1514, 0]
click at [304, 284] on div "12:00 - 17:00" at bounding box center [290, 280] width 74 height 10
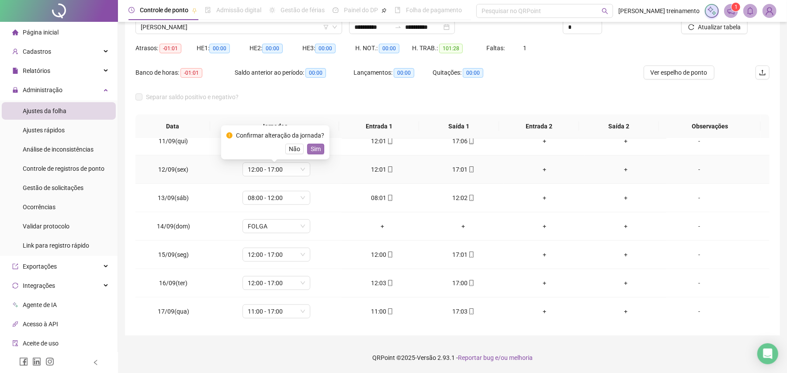
click at [314, 148] on span "Sim" at bounding box center [315, 149] width 10 height 10
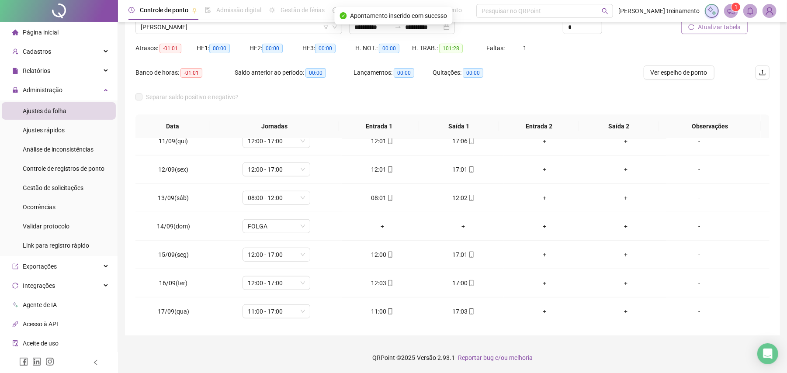
click at [721, 30] on span "Atualizar tabela" at bounding box center [718, 27] width 43 height 10
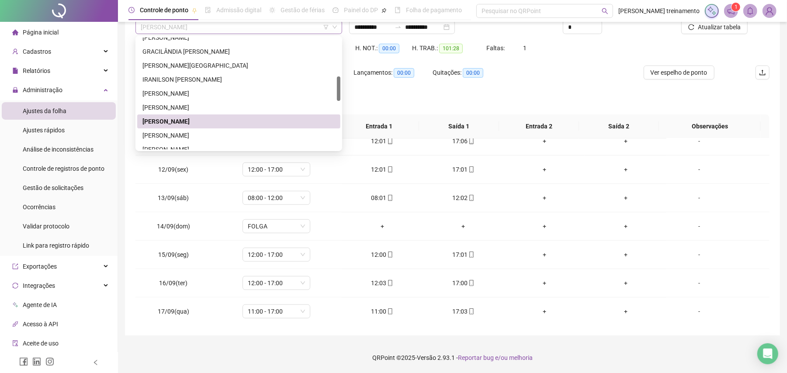
click at [263, 27] on span "[PERSON_NAME]" at bounding box center [239, 27] width 196 height 13
click at [275, 136] on div "[PERSON_NAME]" at bounding box center [238, 136] width 193 height 10
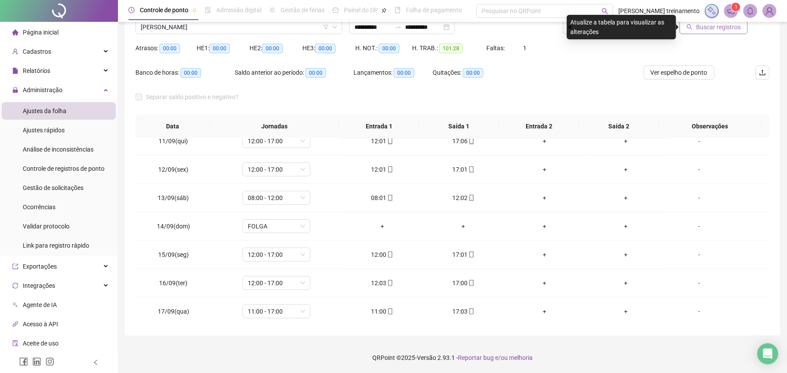
click at [729, 27] on span "Buscar registros" at bounding box center [718, 27] width 45 height 10
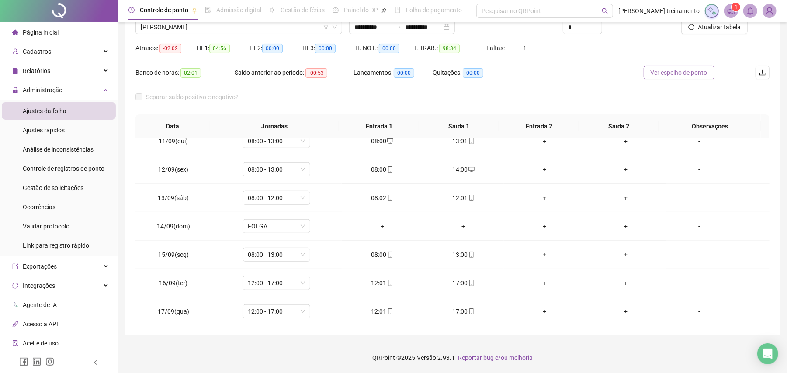
click at [684, 70] on span "Ver espelho de ponto" at bounding box center [678, 73] width 57 height 10
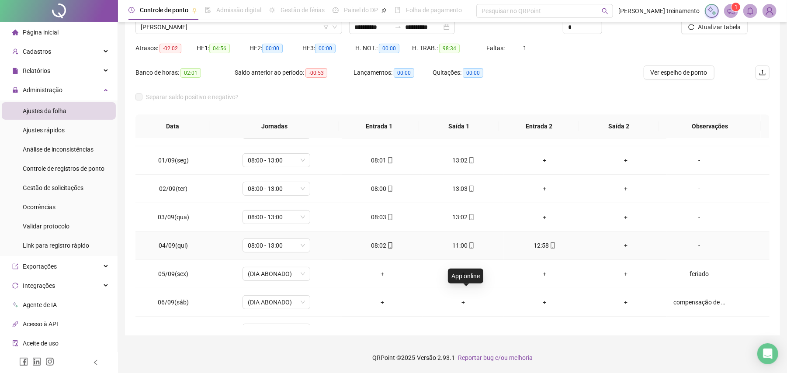
scroll to position [175, 0]
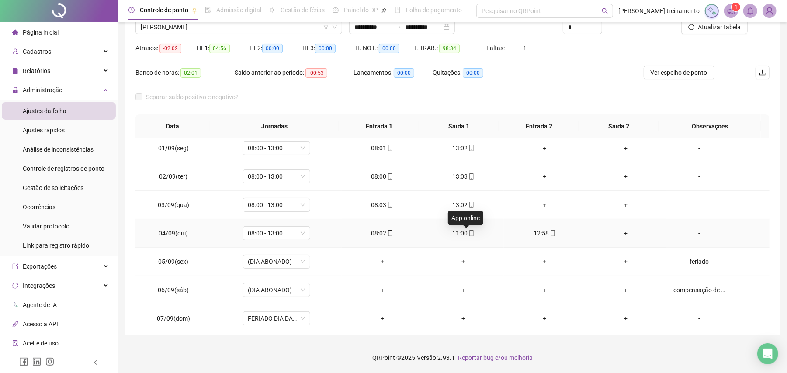
click at [468, 236] on icon "mobile" at bounding box center [471, 233] width 6 height 6
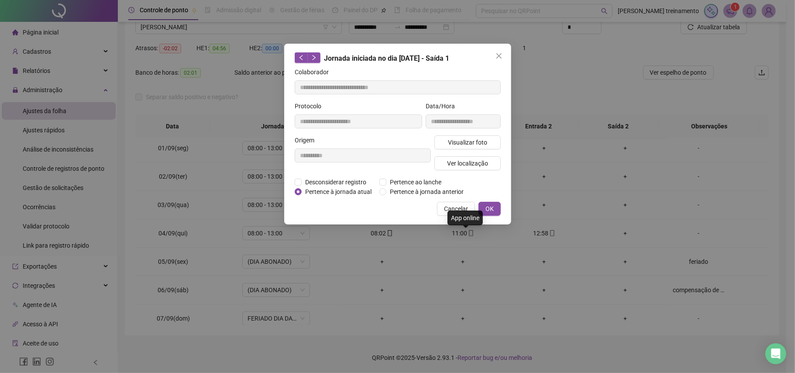
type input "**********"
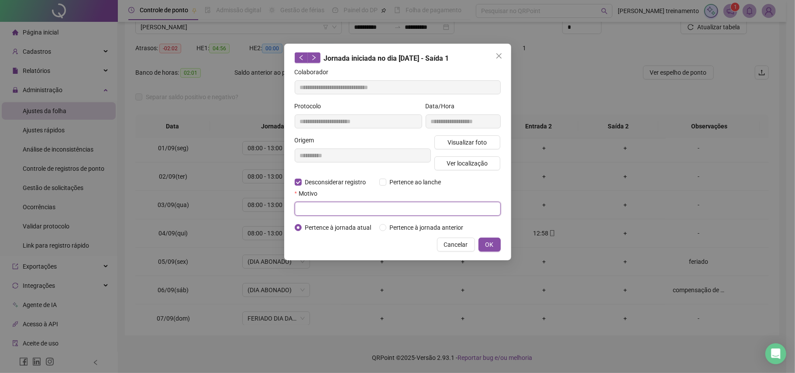
click at [316, 214] on input "text" at bounding box center [398, 209] width 206 height 14
type input "**********"
click at [492, 248] on span "OK" at bounding box center [490, 245] width 8 height 10
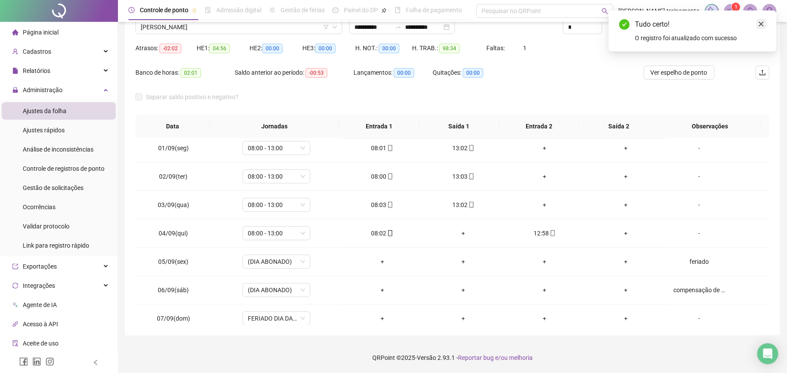
click at [763, 23] on icon "close" at bounding box center [761, 24] width 6 height 6
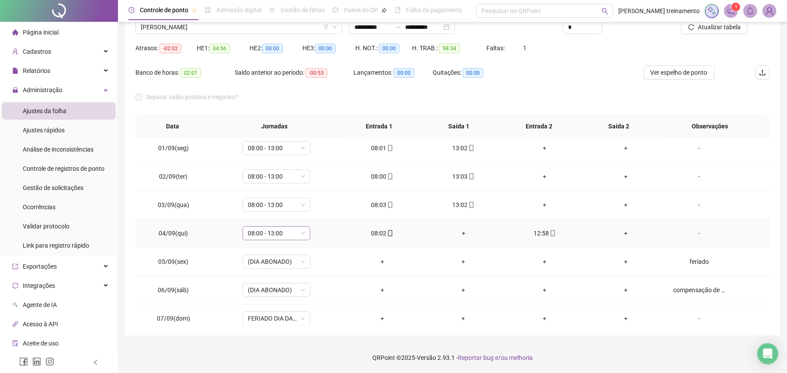
click at [285, 236] on span "08:00 - 13:00" at bounding box center [276, 233] width 57 height 13
click at [283, 282] on div "08:00 - 13:00" at bounding box center [290, 281] width 74 height 10
click at [310, 212] on span "Sim" at bounding box center [315, 212] width 10 height 10
click at [721, 25] on span "Atualizar tabela" at bounding box center [718, 27] width 43 height 10
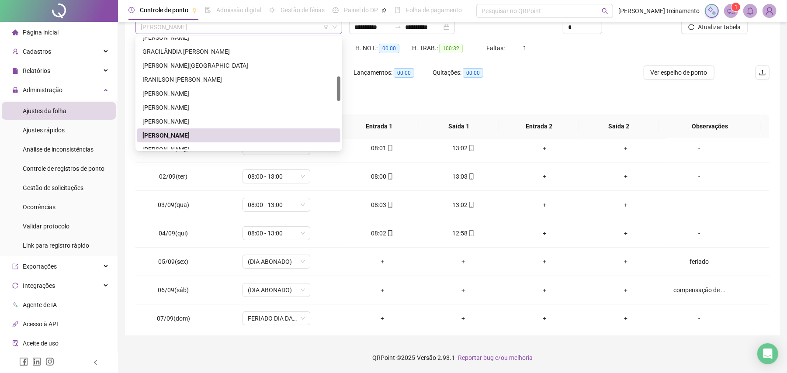
click at [278, 26] on span "[PERSON_NAME]" at bounding box center [239, 27] width 196 height 13
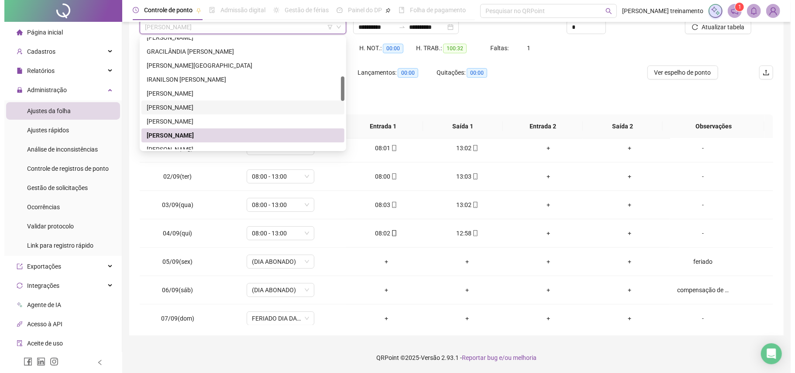
scroll to position [233, 0]
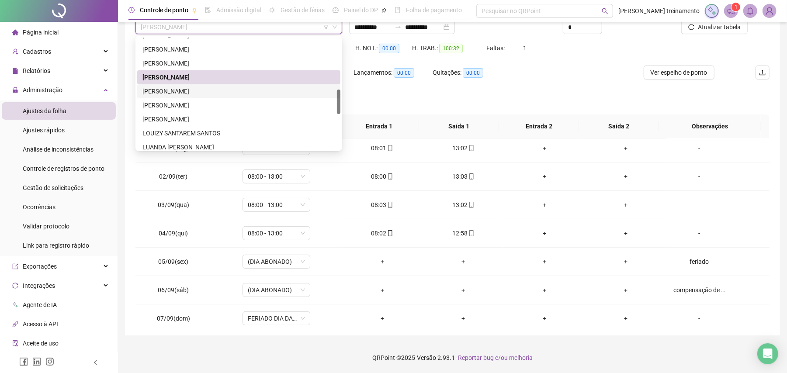
click at [261, 94] on div "[PERSON_NAME]" at bounding box center [238, 91] width 193 height 10
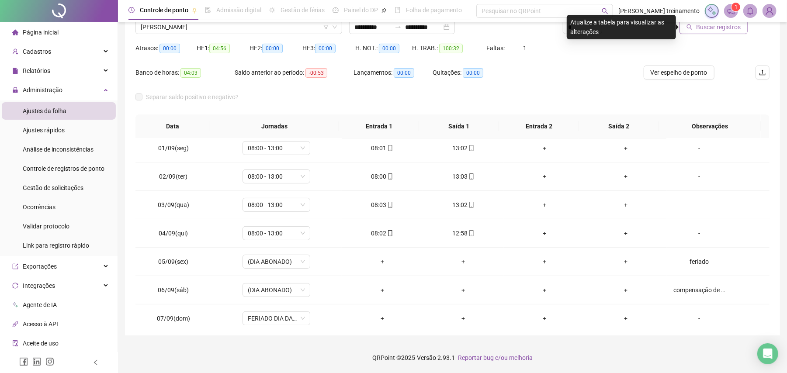
click at [713, 31] on span "Buscar registros" at bounding box center [718, 27] width 45 height 10
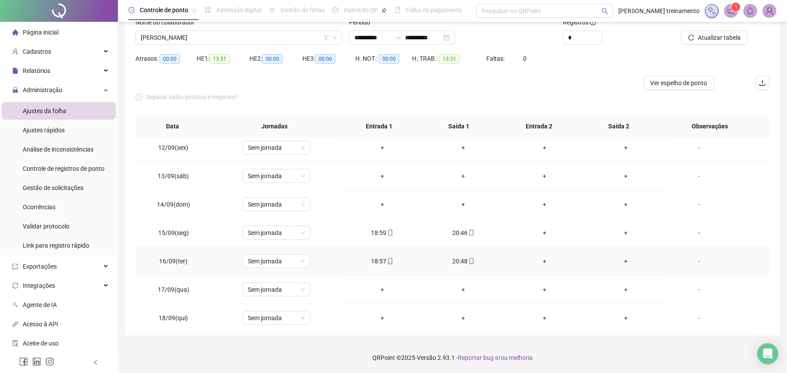
scroll to position [498, 0]
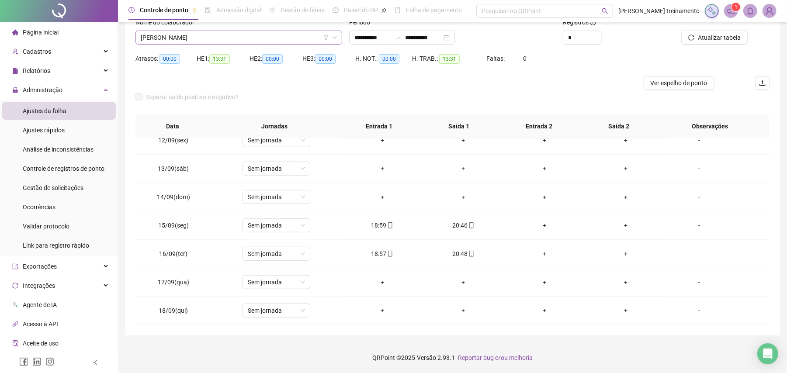
click at [273, 37] on span "[PERSON_NAME]" at bounding box center [239, 37] width 196 height 13
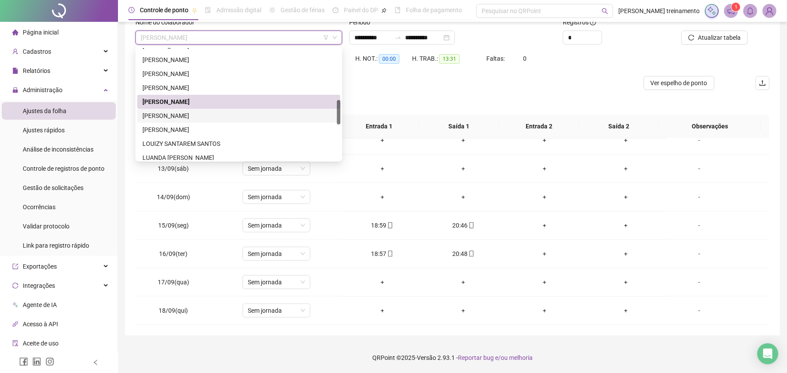
drag, startPoint x: 257, startPoint y: 119, endPoint x: 437, endPoint y: 106, distance: 180.4
click at [259, 119] on div "[PERSON_NAME]" at bounding box center [238, 116] width 193 height 10
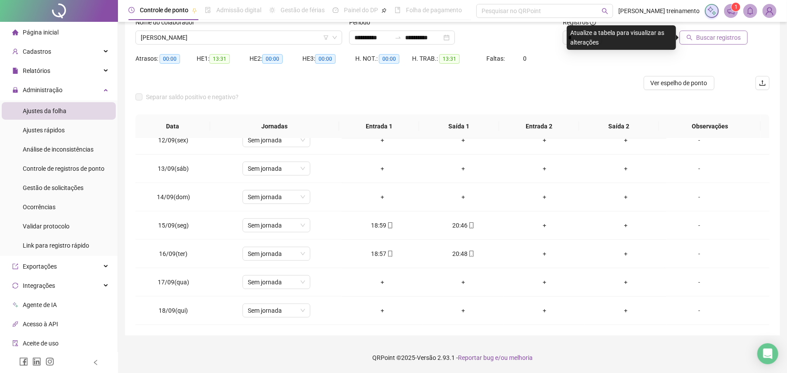
click at [730, 41] on span "Buscar registros" at bounding box center [718, 38] width 45 height 10
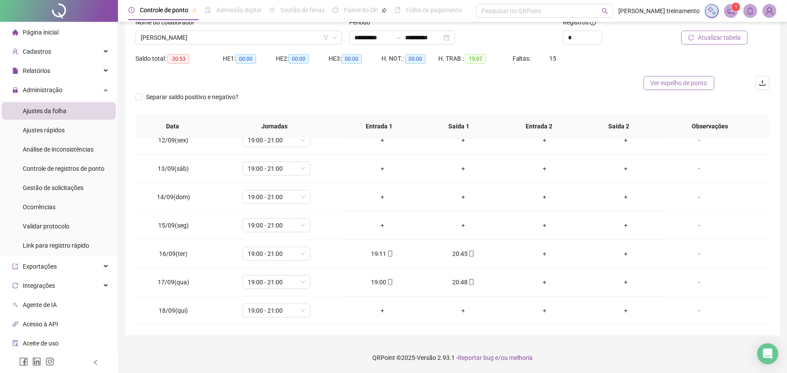
click at [667, 81] on span "Ver espelho de ponto" at bounding box center [678, 83] width 57 height 10
click at [701, 82] on span "Ver espelho de ponto" at bounding box center [678, 83] width 57 height 10
click at [682, 84] on span "Ver espelho de ponto" at bounding box center [678, 83] width 57 height 10
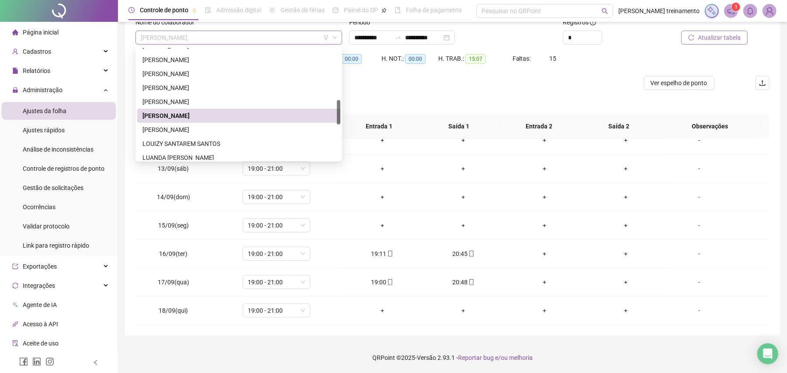
click at [252, 36] on span "[PERSON_NAME]" at bounding box center [239, 37] width 196 height 13
drag, startPoint x: 249, startPoint y: 125, endPoint x: 469, endPoint y: 135, distance: 219.9
click at [250, 125] on div "[PERSON_NAME]" at bounding box center [238, 130] width 193 height 10
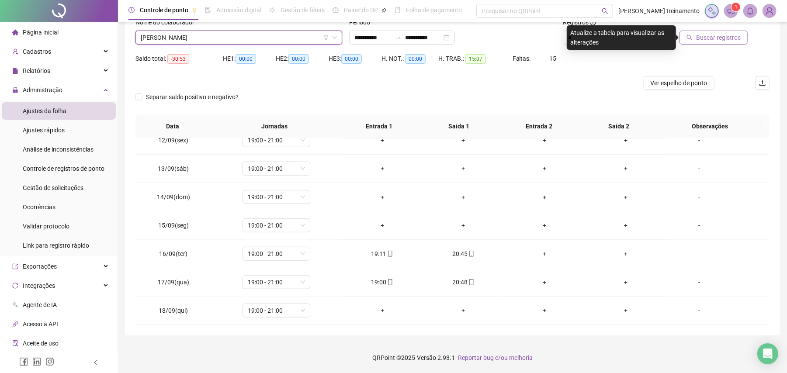
click at [713, 41] on span "Buscar registros" at bounding box center [718, 38] width 45 height 10
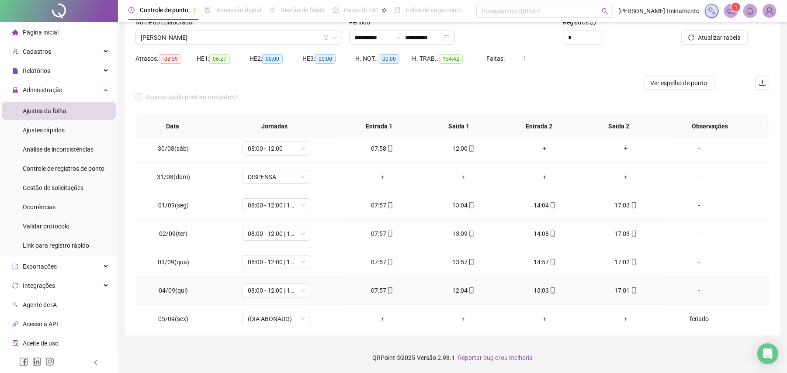
scroll to position [91, 0]
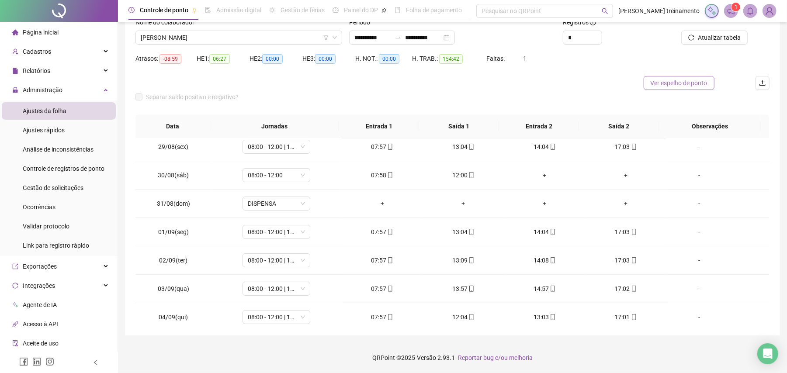
click at [693, 88] on span "Ver espelho de ponto" at bounding box center [678, 83] width 57 height 10
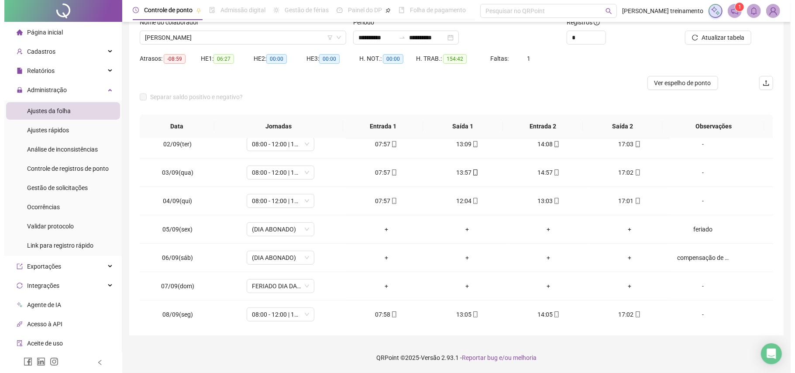
scroll to position [382, 0]
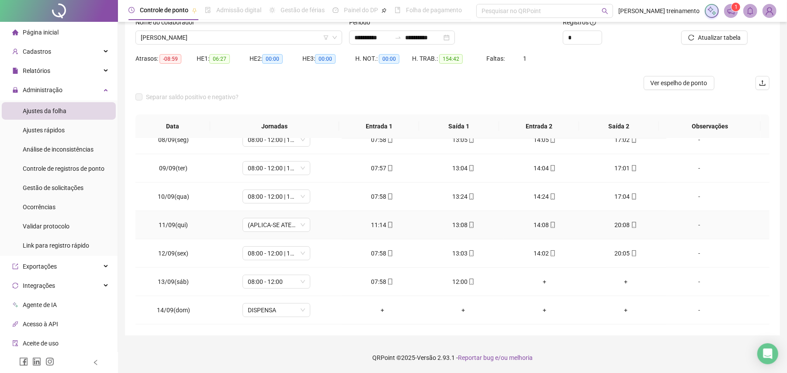
click at [693, 228] on div "-" at bounding box center [699, 225] width 52 height 10
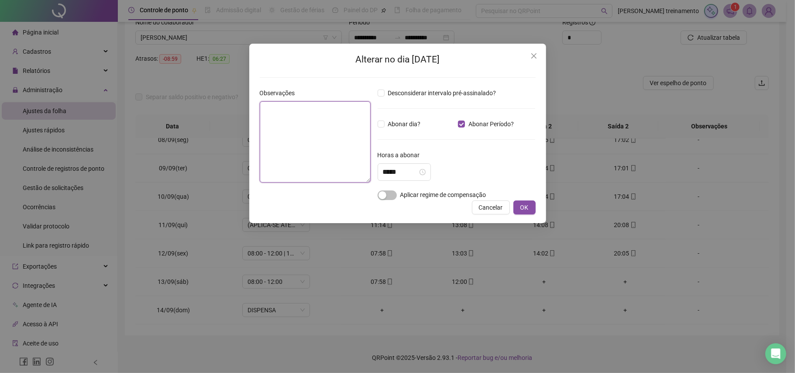
click at [288, 144] on textarea at bounding box center [315, 141] width 111 height 81
type textarea "**********"
click at [412, 171] on input "*****" at bounding box center [400, 172] width 35 height 10
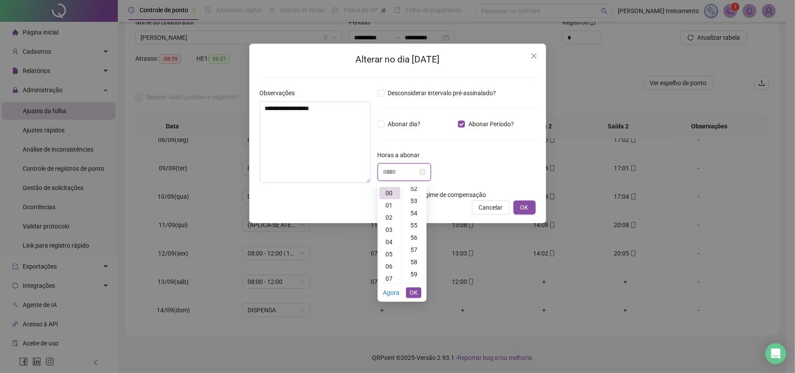
scroll to position [699, 0]
type input "*****"
click at [413, 217] on div "59" at bounding box center [414, 216] width 21 height 12
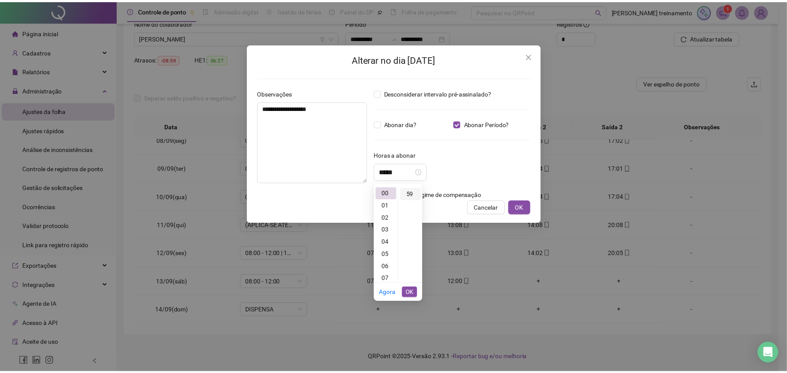
scroll to position [721, 0]
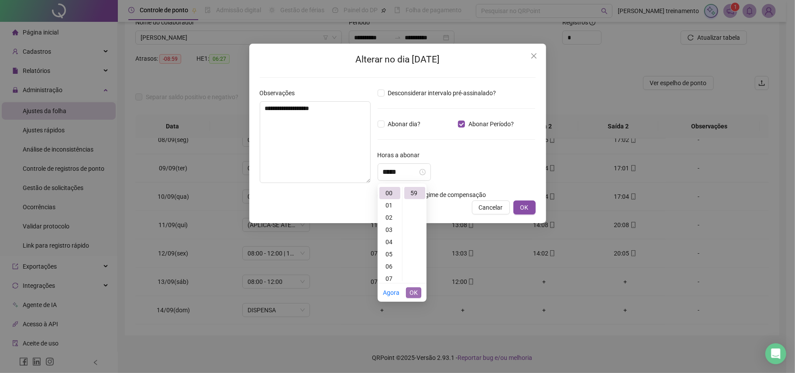
click at [418, 293] on button "OK" at bounding box center [413, 292] width 15 height 10
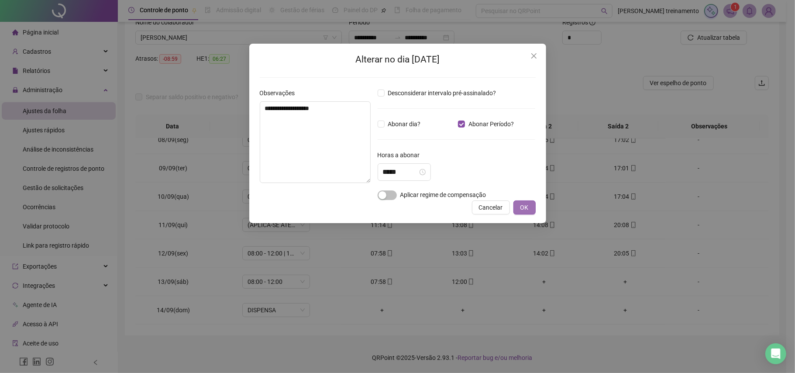
click at [521, 208] on span "OK" at bounding box center [525, 208] width 8 height 10
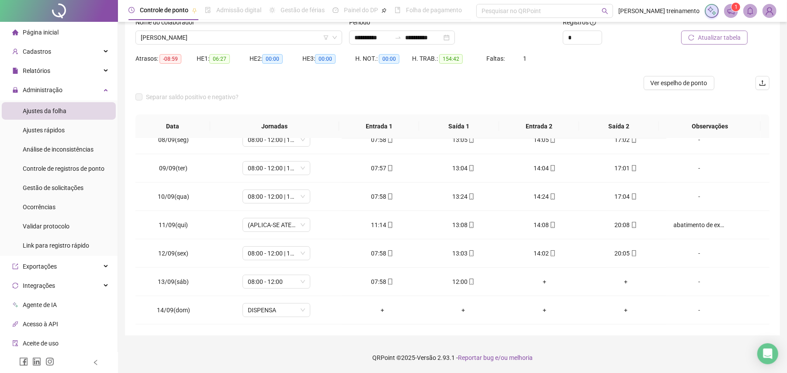
click at [715, 40] on span "Atualizar tabela" at bounding box center [718, 38] width 43 height 10
click at [722, 35] on span "Atualizar tabela" at bounding box center [718, 38] width 43 height 10
click at [631, 226] on icon "mobile" at bounding box center [634, 225] width 6 height 6
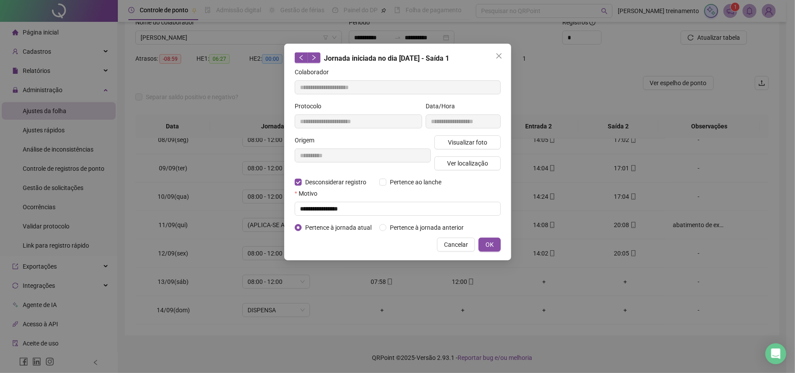
type input "**********"
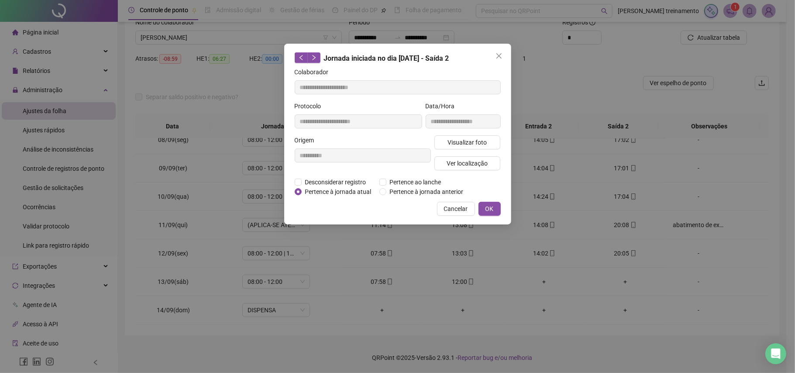
click at [677, 273] on div "**********" at bounding box center [397, 186] width 795 height 373
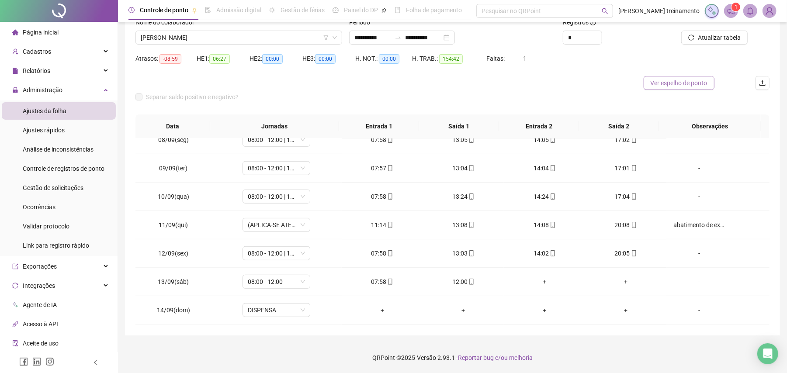
click at [682, 86] on span "Ver espelho de ponto" at bounding box center [678, 83] width 57 height 10
click at [685, 220] on td "abatimento de extra" at bounding box center [717, 225] width 103 height 28
click at [682, 227] on div "abatimento de extra" at bounding box center [699, 225] width 52 height 10
type input "*****"
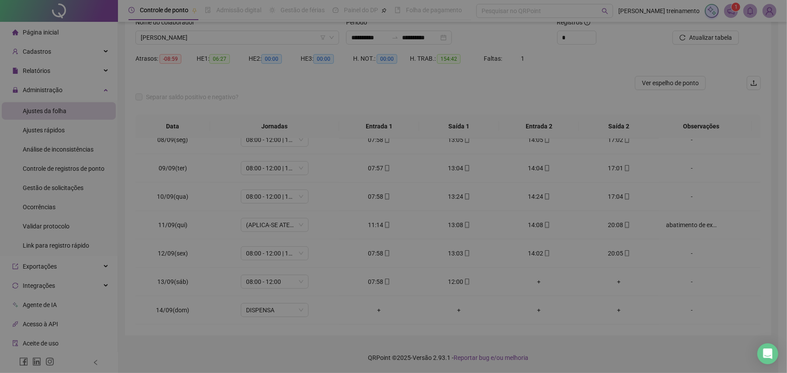
type textarea "**********"
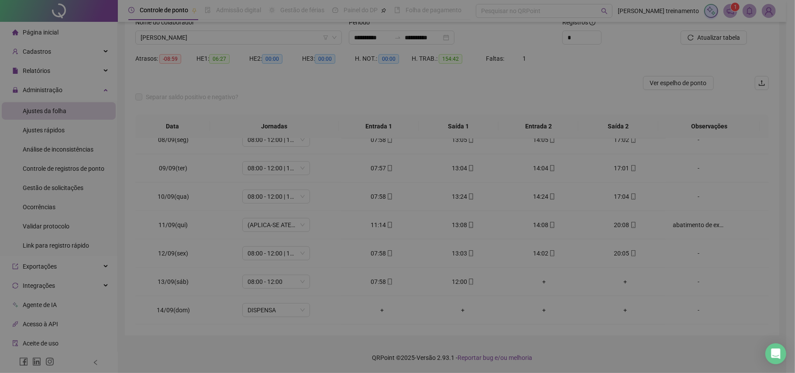
type input "*****"
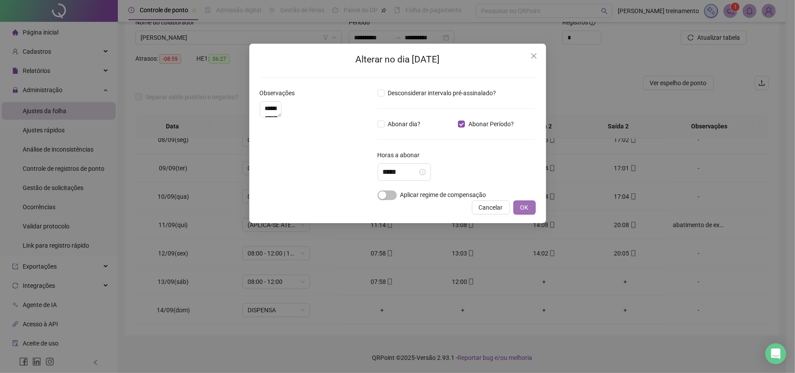
click at [524, 208] on span "OK" at bounding box center [525, 208] width 8 height 10
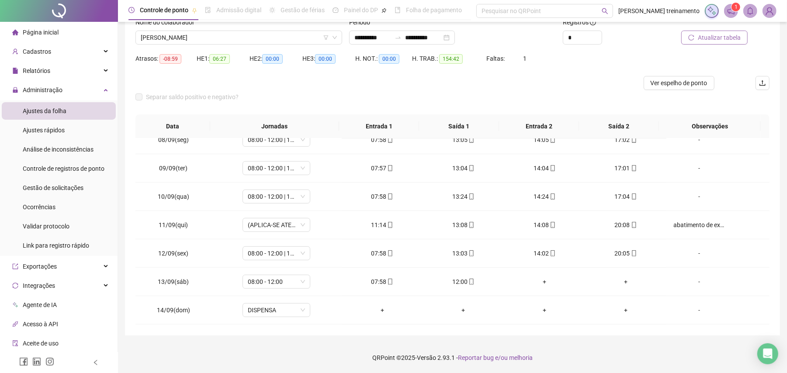
click at [722, 41] on span "Atualizar tabela" at bounding box center [718, 38] width 43 height 10
click at [631, 227] on icon "mobile" at bounding box center [634, 225] width 6 height 6
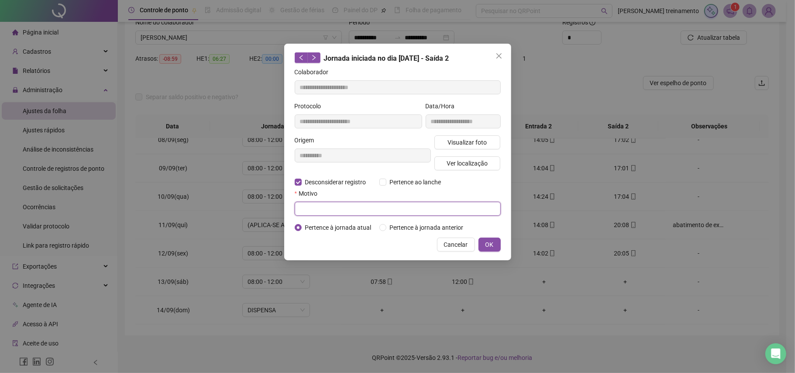
click at [343, 210] on input "text" at bounding box center [398, 209] width 206 height 14
type input "**********"
click at [491, 241] on span "OK" at bounding box center [490, 245] width 8 height 10
click at [488, 243] on span "OK" at bounding box center [490, 245] width 8 height 10
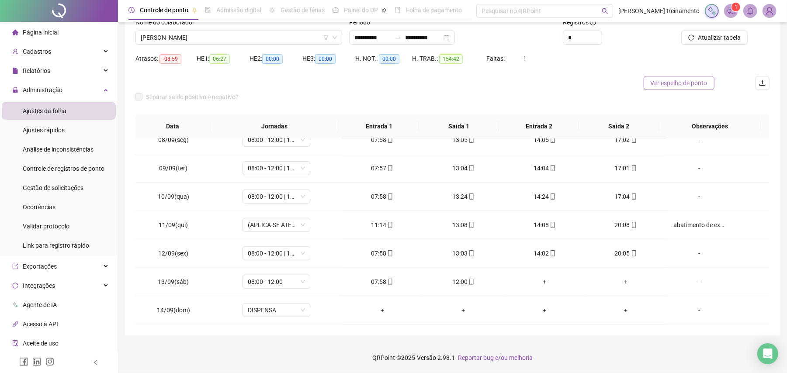
click at [691, 83] on span "Ver espelho de ponto" at bounding box center [678, 83] width 57 height 10
